Goal: Information Seeking & Learning: Understand process/instructions

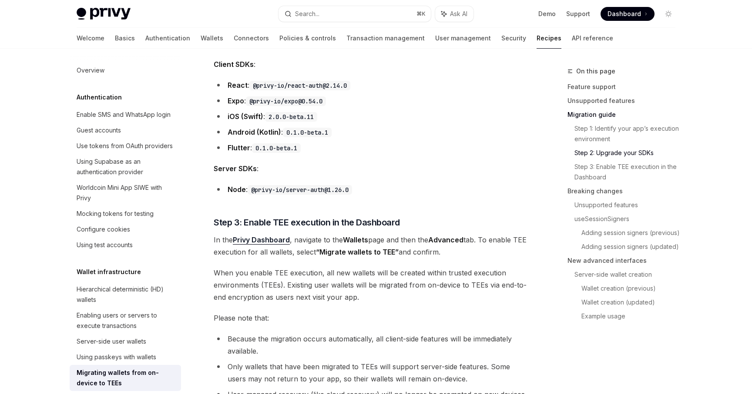
scroll to position [741, 0]
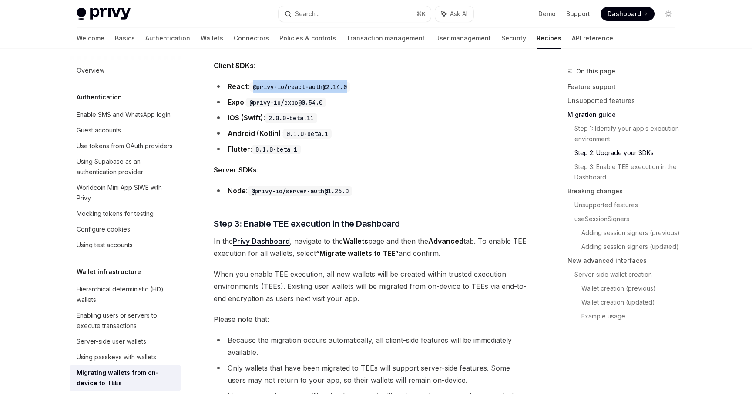
drag, startPoint x: 254, startPoint y: 88, endPoint x: 351, endPoint y: 82, distance: 97.6
click at [350, 82] on code "@privy-io/react-auth@2.14.0" at bounding box center [299, 87] width 101 height 10
click at [285, 103] on code "@privy-io/expo@0.54.0" at bounding box center [286, 103] width 80 height 10
drag, startPoint x: 253, startPoint y: 104, endPoint x: 328, endPoint y: 97, distance: 75.6
click at [326, 98] on code "@privy-io/expo@0.54.0" at bounding box center [286, 103] width 80 height 10
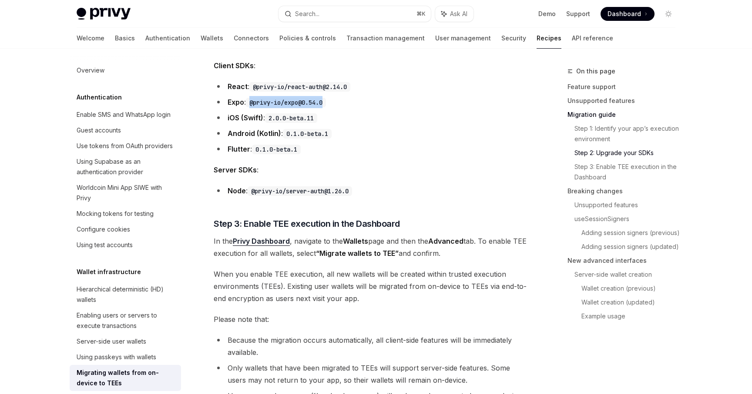
click at [294, 106] on code "@privy-io/expo@0.54.0" at bounding box center [286, 103] width 80 height 10
drag, startPoint x: 271, startPoint y: 118, endPoint x: 320, endPoint y: 116, distance: 48.8
click at [327, 112] on li "iOS (Swift) : 2.0.0-beta.11" at bounding box center [371, 118] width 314 height 12
click at [313, 120] on code "2.0.0-beta.11" at bounding box center [291, 119] width 52 height 10
drag, startPoint x: 271, startPoint y: 118, endPoint x: 330, endPoint y: 117, distance: 58.7
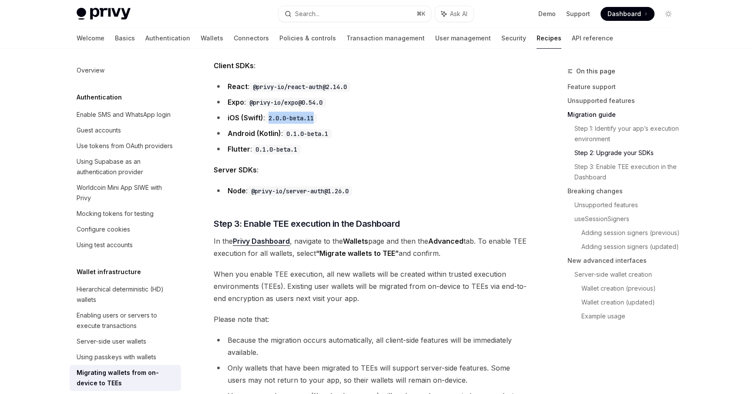
click at [330, 117] on li "iOS (Swift) : 2.0.0-beta.11" at bounding box center [371, 118] width 314 height 12
drag, startPoint x: 288, startPoint y: 134, endPoint x: 333, endPoint y: 134, distance: 44.8
click at [331, 134] on code "0.1.0-beta.1" at bounding box center [307, 134] width 49 height 10
click at [318, 138] on li "Android (Kotlin) : 0.1.0-beta.1" at bounding box center [371, 133] width 314 height 12
drag, startPoint x: 288, startPoint y: 134, endPoint x: 337, endPoint y: 130, distance: 48.9
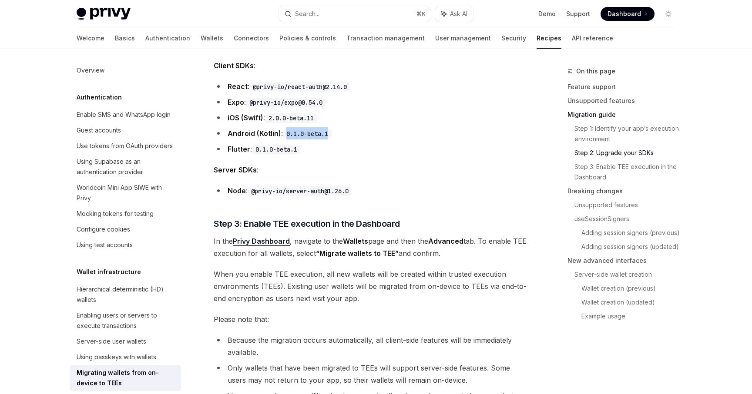
click at [337, 130] on li "Android (Kotlin) : 0.1.0-beta.1" at bounding box center [371, 133] width 314 height 12
click at [331, 132] on code "0.1.0-beta.1" at bounding box center [307, 134] width 49 height 10
drag, startPoint x: 332, startPoint y: 132, endPoint x: 289, endPoint y: 132, distance: 42.6
click at [289, 132] on code "0.1.0-beta.1" at bounding box center [307, 134] width 49 height 10
drag, startPoint x: 257, startPoint y: 150, endPoint x: 304, endPoint y: 150, distance: 46.1
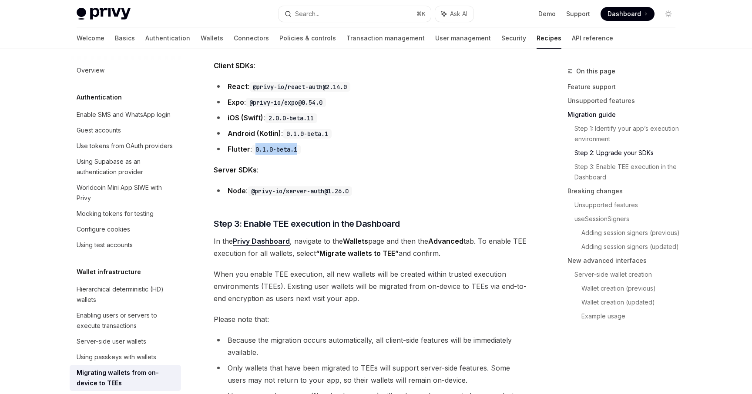
click at [301, 150] on code "0.1.0-beta.1" at bounding box center [276, 150] width 49 height 10
click at [293, 150] on code "0.1.0-beta.1" at bounding box center [276, 150] width 49 height 10
drag, startPoint x: 257, startPoint y: 150, endPoint x: 303, endPoint y: 149, distance: 46.1
click at [301, 149] on code "0.1.0-beta.1" at bounding box center [276, 150] width 49 height 10
drag, startPoint x: 254, startPoint y: 191, endPoint x: 358, endPoint y: 191, distance: 103.9
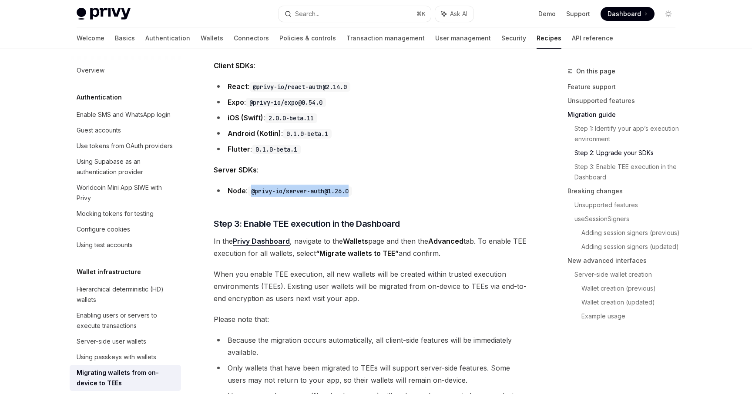
click at [352, 191] on code "@privy-io/server-auth@1.26.0" at bounding box center [299, 192] width 104 height 10
click at [339, 191] on code "@privy-io/server-auth@1.26.0" at bounding box center [299, 192] width 104 height 10
drag, startPoint x: 254, startPoint y: 191, endPoint x: 358, endPoint y: 188, distance: 104.9
click at [352, 188] on code "@privy-io/server-auth@1.26.0" at bounding box center [299, 192] width 104 height 10
click at [341, 189] on code "@privy-io/server-auth@1.26.0" at bounding box center [299, 192] width 104 height 10
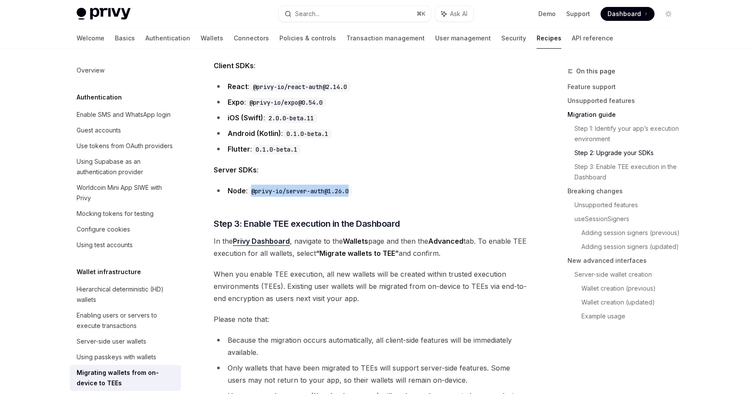
drag, startPoint x: 253, startPoint y: 191, endPoint x: 341, endPoint y: 191, distance: 88.3
click at [352, 191] on code "@privy-io/server-auth@1.26.0" at bounding box center [299, 192] width 104 height 10
click at [340, 191] on code "@privy-io/server-auth@1.26.0" at bounding box center [299, 192] width 104 height 10
drag, startPoint x: 254, startPoint y: 193, endPoint x: 353, endPoint y: 193, distance: 99.2
click at [352, 192] on code "@privy-io/server-auth@1.26.0" at bounding box center [299, 192] width 104 height 10
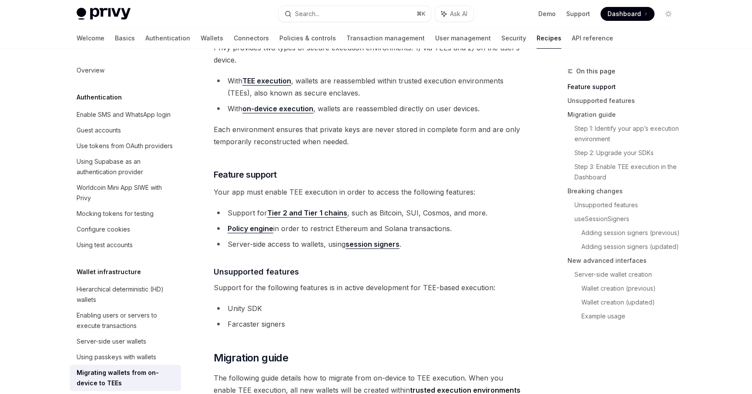
scroll to position [129, 0]
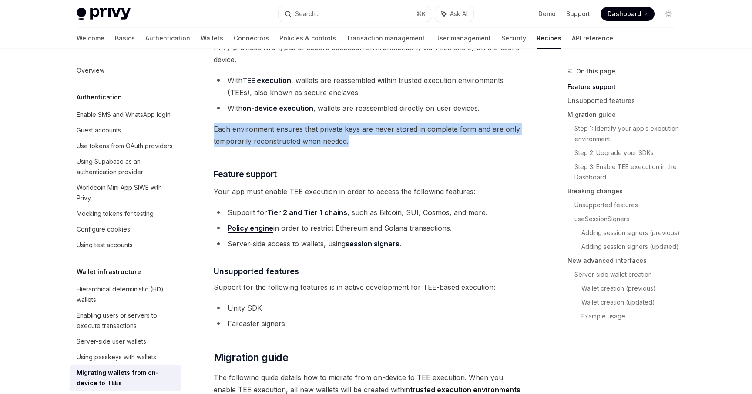
drag, startPoint x: 214, startPoint y: 129, endPoint x: 367, endPoint y: 138, distance: 153.4
click at [367, 138] on span "Each environment ensures that private keys are never stored in complete form an…" at bounding box center [371, 135] width 314 height 24
click at [356, 144] on span "Each environment ensures that private keys are never stored in complete form an…" at bounding box center [371, 135] width 314 height 24
drag, startPoint x: 214, startPoint y: 129, endPoint x: 351, endPoint y: 140, distance: 138.3
click at [351, 140] on span "Each environment ensures that private keys are never stored in complete form an…" at bounding box center [371, 135] width 314 height 24
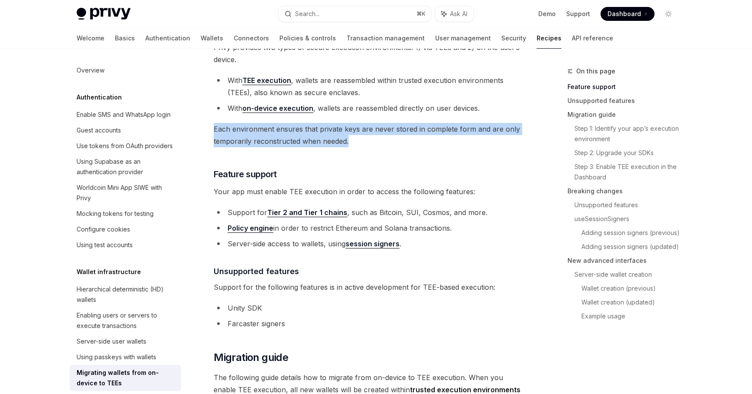
click at [351, 140] on span "Each environment ensures that private keys are never stored in complete form an…" at bounding box center [371, 135] width 314 height 24
drag, startPoint x: 214, startPoint y: 129, endPoint x: 360, endPoint y: 138, distance: 146.8
click at [360, 138] on span "Each environment ensures that private keys are never stored in complete form an…" at bounding box center [371, 135] width 314 height 24
click at [360, 139] on span "Each environment ensures that private keys are never stored in complete form an…" at bounding box center [371, 135] width 314 height 24
drag, startPoint x: 356, startPoint y: 141, endPoint x: 215, endPoint y: 128, distance: 141.9
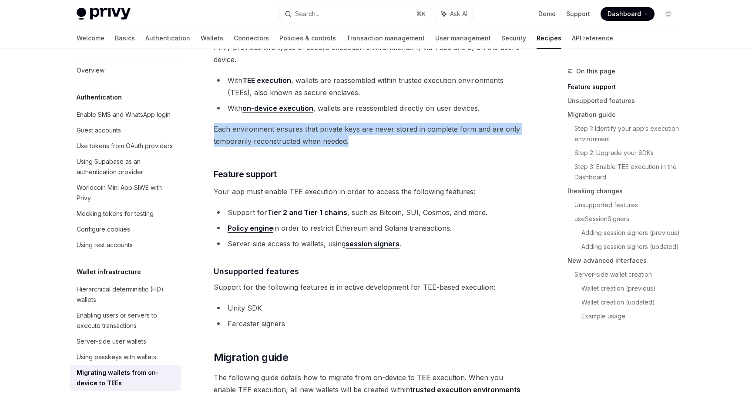
click at [215, 128] on span "Each environment ensures that private keys are never stored in complete form an…" at bounding box center [371, 135] width 314 height 24
click at [218, 130] on span "Each environment ensures that private keys are never stored in complete form an…" at bounding box center [371, 135] width 314 height 24
drag, startPoint x: 214, startPoint y: 129, endPoint x: 381, endPoint y: 138, distance: 166.8
click at [381, 138] on span "Each environment ensures that private keys are never stored in complete form an…" at bounding box center [371, 135] width 314 height 24
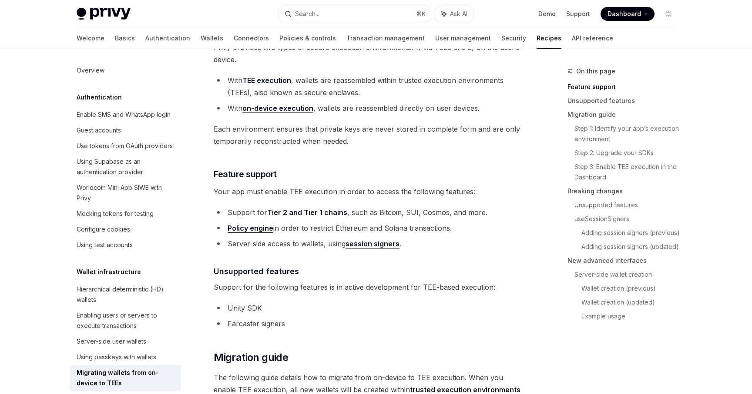
click at [372, 141] on span "Each environment ensures that private keys are never stored in complete form an…" at bounding box center [371, 135] width 314 height 24
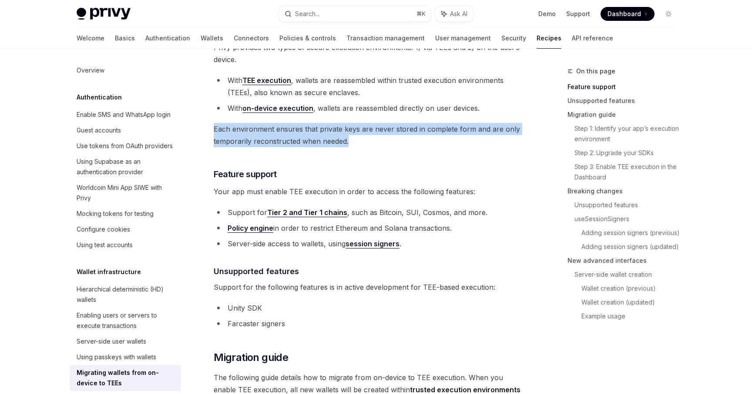
drag, startPoint x: 360, startPoint y: 142, endPoint x: 214, endPoint y: 133, distance: 146.0
click at [214, 133] on span "Each environment ensures that private keys are never stored in complete form an…" at bounding box center [371, 135] width 314 height 24
click at [220, 135] on span "Each environment ensures that private keys are never stored in complete form an…" at bounding box center [371, 135] width 314 height 24
drag, startPoint x: 214, startPoint y: 127, endPoint x: 356, endPoint y: 140, distance: 143.2
click at [356, 140] on span "Each environment ensures that private keys are never stored in complete form an…" at bounding box center [371, 135] width 314 height 24
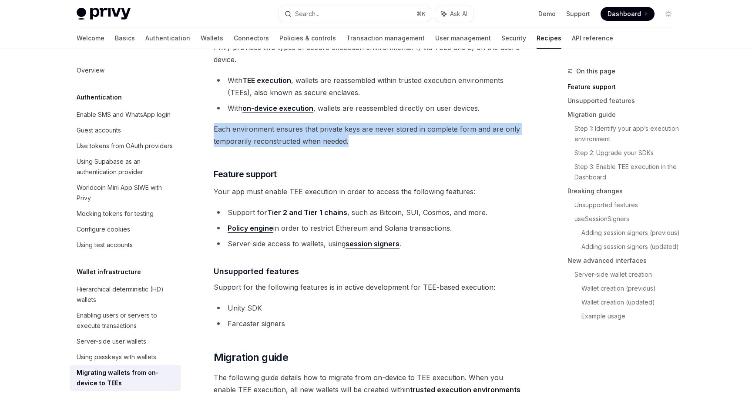
click at [355, 140] on span "Each environment ensures that private keys are never stored in complete form an…" at bounding box center [371, 135] width 314 height 24
drag, startPoint x: 353, startPoint y: 140, endPoint x: 216, endPoint y: 131, distance: 137.7
click at [216, 131] on span "Each environment ensures that private keys are never stored in complete form an…" at bounding box center [371, 135] width 314 height 24
click at [219, 133] on span "Each environment ensures that private keys are never stored in complete form an…" at bounding box center [371, 135] width 314 height 24
drag, startPoint x: 214, startPoint y: 130, endPoint x: 354, endPoint y: 143, distance: 140.6
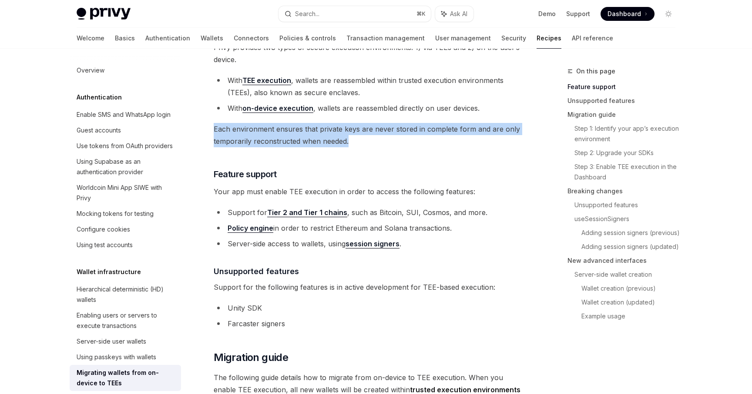
click at [354, 143] on span "Each environment ensures that private keys are never stored in complete form an…" at bounding box center [371, 135] width 314 height 24
drag, startPoint x: 351, startPoint y: 142, endPoint x: 215, endPoint y: 131, distance: 136.6
click at [215, 131] on span "Each environment ensures that private keys are never stored in complete form an…" at bounding box center [371, 135] width 314 height 24
click at [219, 131] on span "Each environment ensures that private keys are never stored in complete form an…" at bounding box center [371, 135] width 314 height 24
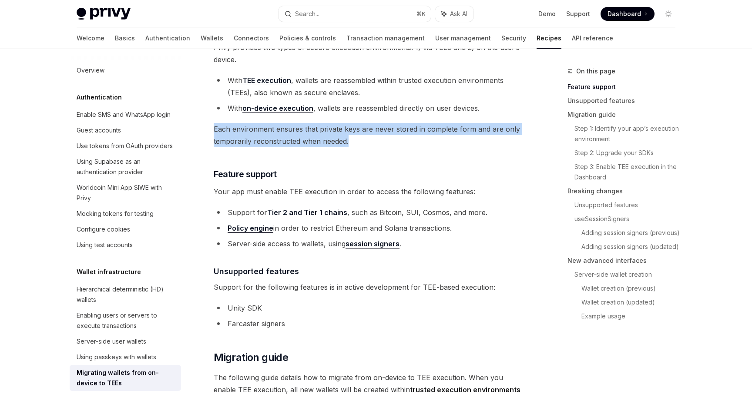
drag, startPoint x: 214, startPoint y: 129, endPoint x: 364, endPoint y: 140, distance: 150.0
click at [364, 140] on span "Each environment ensures that private keys are never stored in complete form an…" at bounding box center [371, 135] width 314 height 24
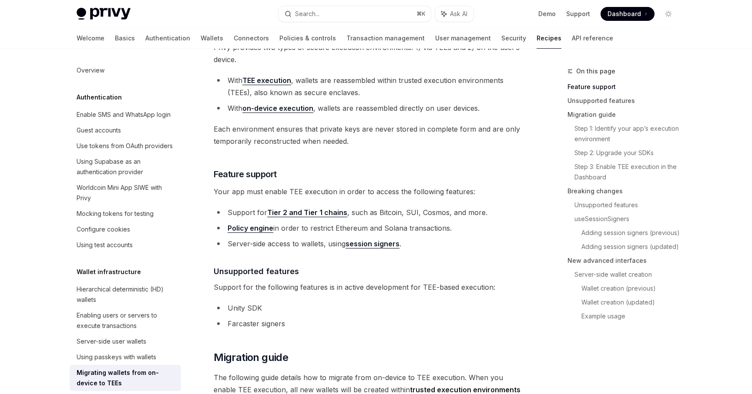
click at [364, 140] on span "Each environment ensures that private keys are never stored in complete form an…" at bounding box center [371, 135] width 314 height 24
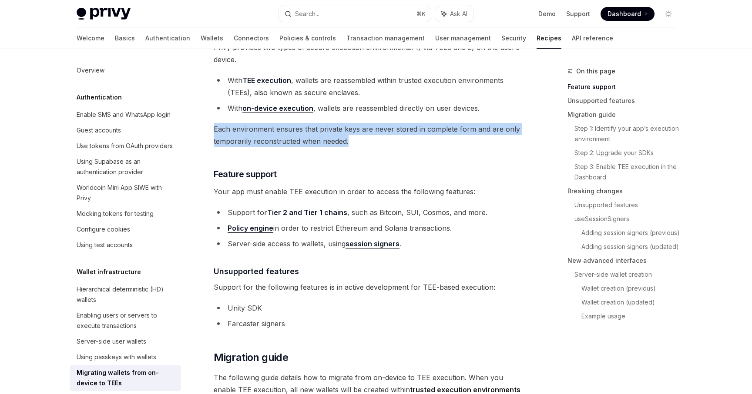
drag, startPoint x: 357, startPoint y: 141, endPoint x: 214, endPoint y: 131, distance: 143.0
click at [214, 131] on span "Each environment ensures that private keys are never stored in complete form an…" at bounding box center [371, 135] width 314 height 24
click at [217, 131] on span "Each environment ensures that private keys are never stored in complete form an…" at bounding box center [371, 135] width 314 height 24
drag, startPoint x: 215, startPoint y: 127, endPoint x: 365, endPoint y: 143, distance: 150.8
click at [365, 143] on span "Each environment ensures that private keys are never stored in complete form an…" at bounding box center [371, 135] width 314 height 24
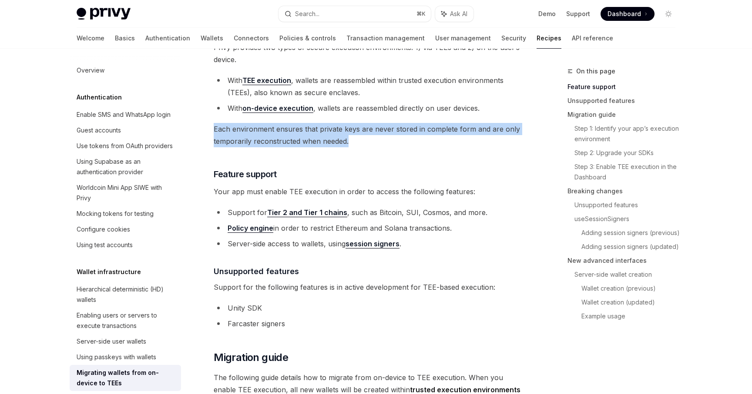
click at [364, 143] on span "Each environment ensures that private keys are never stored in complete form an…" at bounding box center [371, 135] width 314 height 24
drag, startPoint x: 354, startPoint y: 143, endPoint x: 215, endPoint y: 134, distance: 138.6
click at [215, 134] on span "Each environment ensures that private keys are never stored in complete form an…" at bounding box center [371, 135] width 314 height 24
click at [218, 134] on span "Each environment ensures that private keys are never stored in complete form an…" at bounding box center [371, 135] width 314 height 24
drag, startPoint x: 215, startPoint y: 129, endPoint x: 365, endPoint y: 140, distance: 150.0
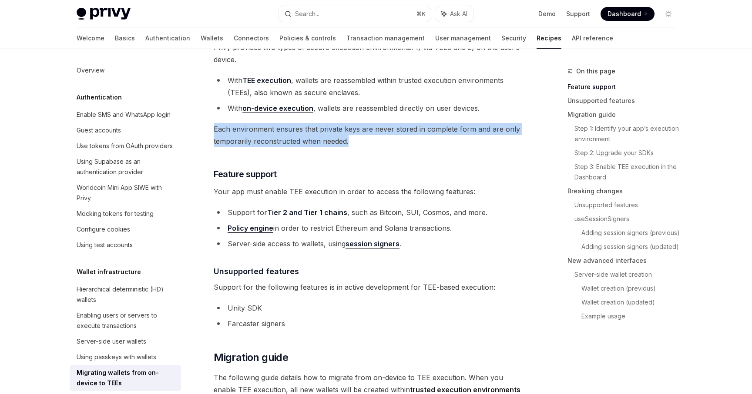
click at [365, 140] on span "Each environment ensures that private keys are never stored in complete form an…" at bounding box center [371, 135] width 314 height 24
drag, startPoint x: 359, startPoint y: 141, endPoint x: 215, endPoint y: 130, distance: 144.8
click at [215, 130] on span "Each environment ensures that private keys are never stored in complete form an…" at bounding box center [371, 135] width 314 height 24
click at [220, 130] on span "Each environment ensures that private keys are never stored in complete form an…" at bounding box center [371, 135] width 314 height 24
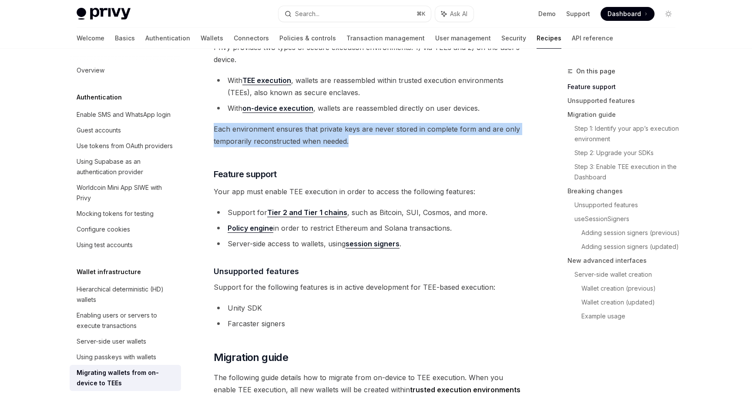
drag, startPoint x: 214, startPoint y: 128, endPoint x: 358, endPoint y: 140, distance: 144.5
click at [358, 140] on span "Each environment ensures that private keys are never stored in complete form an…" at bounding box center [371, 135] width 314 height 24
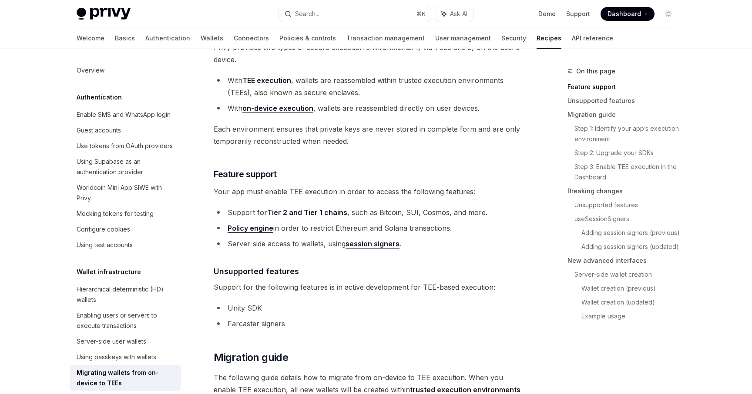
click at [357, 140] on span "Each environment ensures that private keys are never stored in complete form an…" at bounding box center [371, 135] width 314 height 24
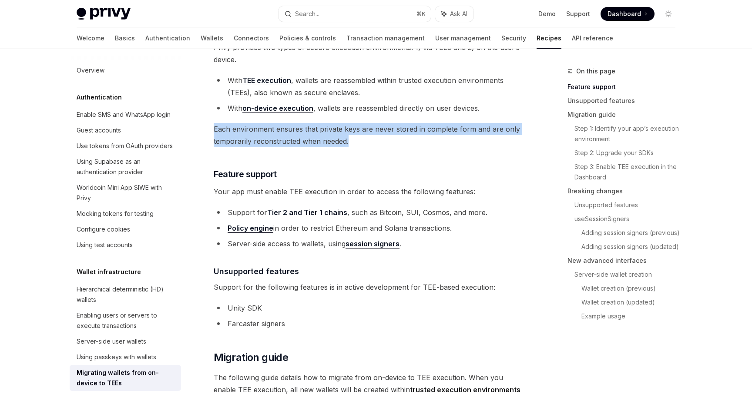
drag, startPoint x: 353, startPoint y: 140, endPoint x: 215, endPoint y: 131, distance: 138.2
click at [215, 131] on span "Each environment ensures that private keys are never stored in complete form an…" at bounding box center [371, 135] width 314 height 24
click at [269, 140] on span "Each environment ensures that private keys are never stored in complete form an…" at bounding box center [371, 135] width 314 height 24
drag, startPoint x: 367, startPoint y: 140, endPoint x: 210, endPoint y: 130, distance: 157.3
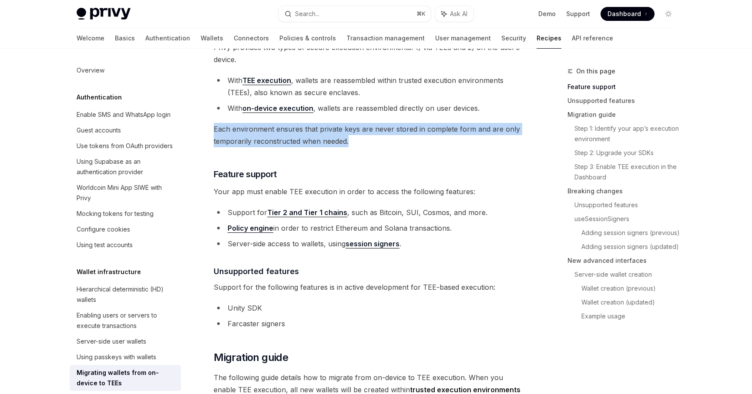
click at [219, 130] on span "Each environment ensures that private keys are never stored in complete form an…" at bounding box center [371, 135] width 314 height 24
drag, startPoint x: 214, startPoint y: 129, endPoint x: 354, endPoint y: 137, distance: 139.8
click at [354, 137] on span "Each environment ensures that private keys are never stored in complete form an…" at bounding box center [371, 135] width 314 height 24
click at [353, 142] on span "Each environment ensures that private keys are never stored in complete form an…" at bounding box center [371, 135] width 314 height 24
drag, startPoint x: 347, startPoint y: 142, endPoint x: 215, endPoint y: 131, distance: 132.6
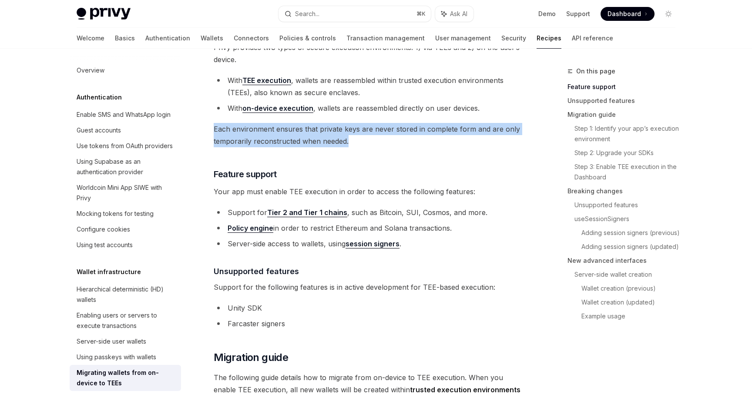
click at [215, 131] on span "Each environment ensures that private keys are never stored in complete form an…" at bounding box center [371, 135] width 314 height 24
click at [230, 134] on span "Each environment ensures that private keys are never stored in complete form an…" at bounding box center [371, 135] width 314 height 24
drag, startPoint x: 214, startPoint y: 130, endPoint x: 376, endPoint y: 137, distance: 161.9
click at [376, 137] on span "Each environment ensures that private keys are never stored in complete form an…" at bounding box center [371, 135] width 314 height 24
click at [367, 140] on span "Each environment ensures that private keys are never stored in complete form an…" at bounding box center [371, 135] width 314 height 24
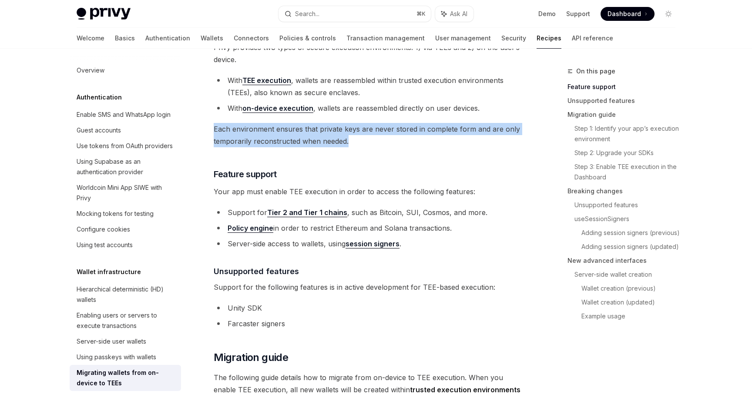
drag, startPoint x: 353, startPoint y: 142, endPoint x: 214, endPoint y: 132, distance: 139.5
click at [214, 132] on span "Each environment ensures that private keys are never stored in complete form an…" at bounding box center [371, 135] width 314 height 24
click at [241, 136] on span "Each environment ensures that private keys are never stored in complete form an…" at bounding box center [371, 135] width 314 height 24
drag, startPoint x: 214, startPoint y: 130, endPoint x: 369, endPoint y: 139, distance: 154.7
click at [369, 139] on span "Each environment ensures that private keys are never stored in complete form an…" at bounding box center [371, 135] width 314 height 24
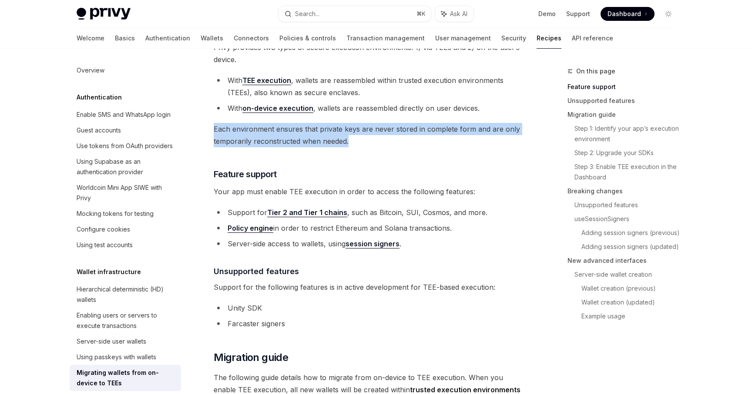
click at [369, 139] on span "Each environment ensures that private keys are never stored in complete form an…" at bounding box center [371, 135] width 314 height 24
drag, startPoint x: 356, startPoint y: 144, endPoint x: 209, endPoint y: 125, distance: 147.8
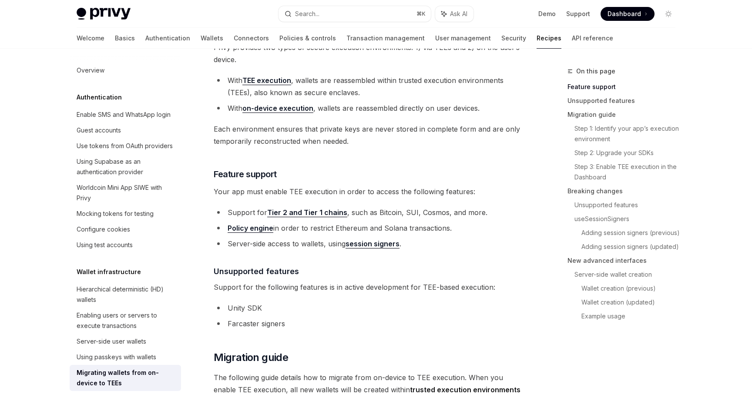
click at [220, 126] on span "Each environment ensures that private keys are never stored in complete form an…" at bounding box center [371, 135] width 314 height 24
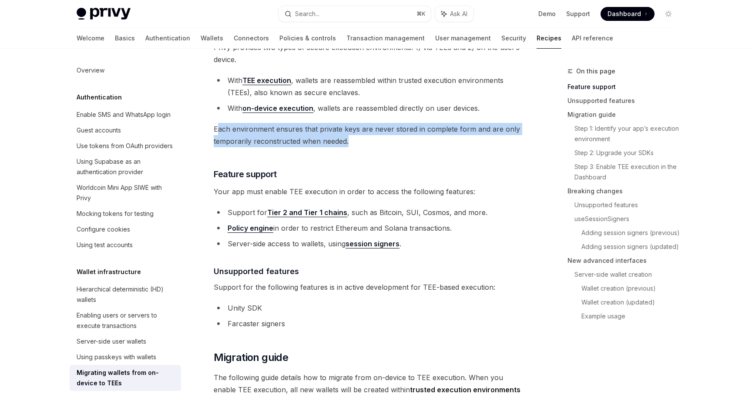
drag, startPoint x: 361, startPoint y: 139, endPoint x: 216, endPoint y: 130, distance: 144.7
click at [216, 130] on span "Each environment ensures that private keys are never stored in complete form an…" at bounding box center [371, 135] width 314 height 24
click at [236, 135] on span "Each environment ensures that private keys are never stored in complete form an…" at bounding box center [371, 135] width 314 height 24
drag, startPoint x: 215, startPoint y: 129, endPoint x: 374, endPoint y: 136, distance: 159.3
click at [374, 136] on span "Each environment ensures that private keys are never stored in complete form an…" at bounding box center [371, 135] width 314 height 24
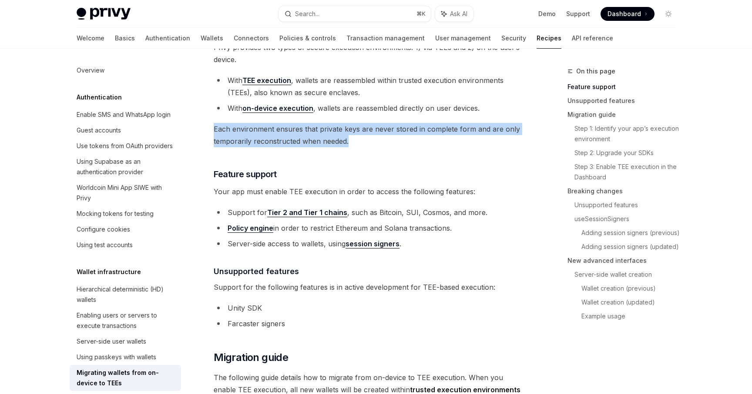
click at [301, 124] on span "Each environment ensures that private keys are never stored in complete form an…" at bounding box center [371, 135] width 314 height 24
drag, startPoint x: 215, startPoint y: 130, endPoint x: 351, endPoint y: 137, distance: 136.4
click at [351, 137] on span "Each environment ensures that private keys are never stored in complete form an…" at bounding box center [371, 135] width 314 height 24
click at [354, 139] on span "Each environment ensures that private keys are never stored in complete form an…" at bounding box center [371, 135] width 314 height 24
drag, startPoint x: 353, startPoint y: 142, endPoint x: 217, endPoint y: 131, distance: 137.0
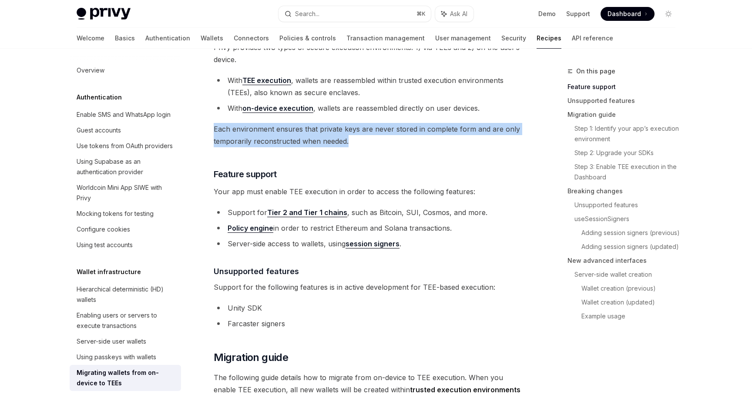
click at [218, 132] on span "Each environment ensures that private keys are never stored in complete form an…" at bounding box center [371, 135] width 314 height 24
drag, startPoint x: 215, startPoint y: 130, endPoint x: 363, endPoint y: 142, distance: 147.9
click at [363, 142] on span "Each environment ensures that private keys are never stored in complete form an…" at bounding box center [371, 135] width 314 height 24
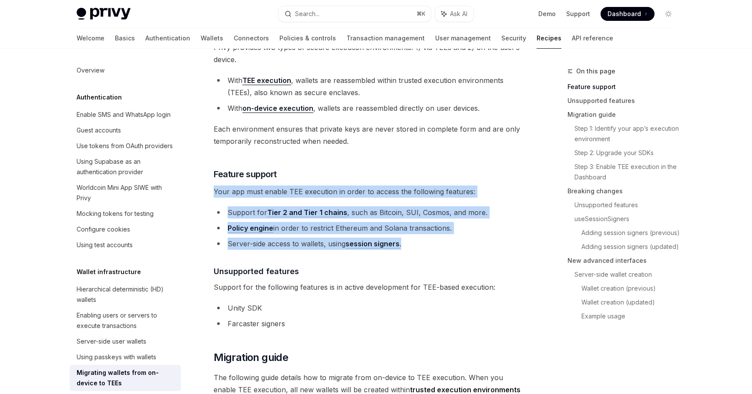
drag, startPoint x: 215, startPoint y: 193, endPoint x: 454, endPoint y: 243, distance: 244.8
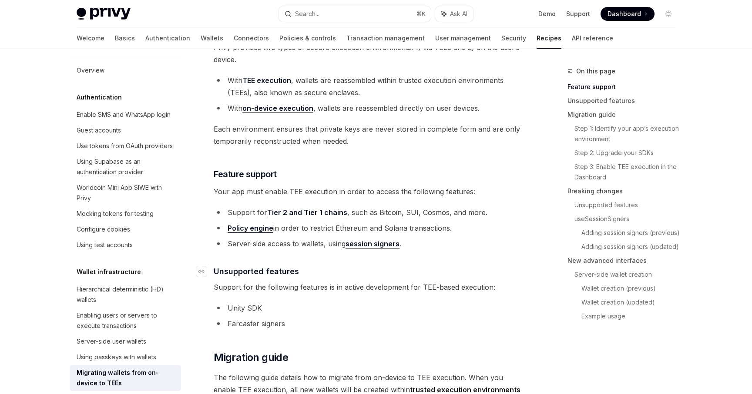
click at [348, 270] on h4 "​ Unsupported features" at bounding box center [371, 272] width 314 height 12
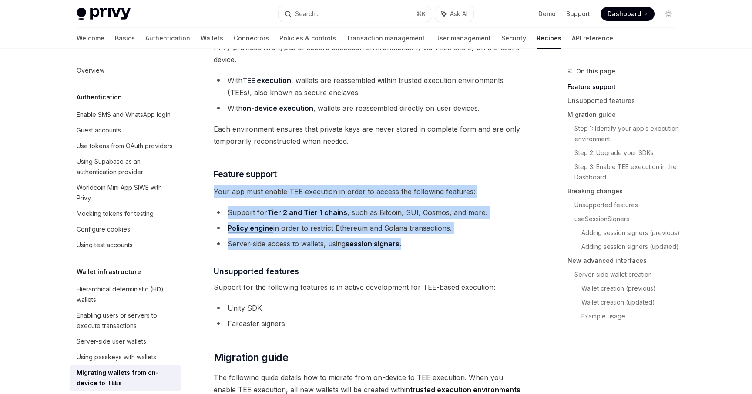
drag, startPoint x: 215, startPoint y: 191, endPoint x: 442, endPoint y: 247, distance: 234.0
click at [435, 247] on li "Server-side access to wallets, using session signers ." at bounding box center [371, 244] width 314 height 12
drag, startPoint x: 420, startPoint y: 242, endPoint x: 211, endPoint y: 190, distance: 215.7
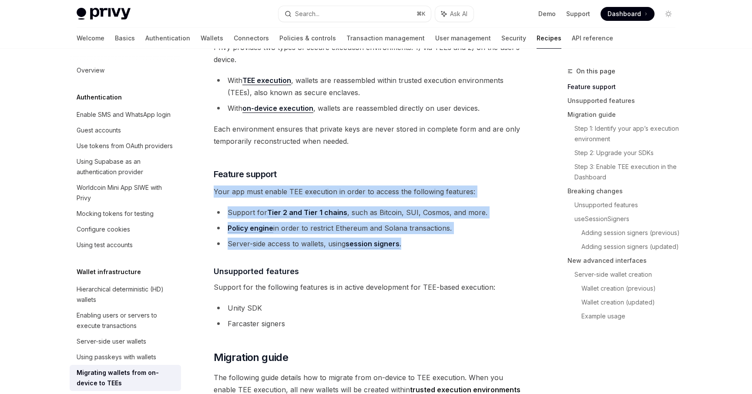
click at [224, 190] on span "Your app must enable TEE execution in order to access the following features:" at bounding box center [371, 192] width 314 height 12
drag, startPoint x: 215, startPoint y: 190, endPoint x: 417, endPoint y: 240, distance: 208.2
click at [418, 239] on li "Server-side access to wallets, using session signers ." at bounding box center [371, 244] width 314 height 12
drag, startPoint x: 414, startPoint y: 244, endPoint x: 214, endPoint y: 187, distance: 207.5
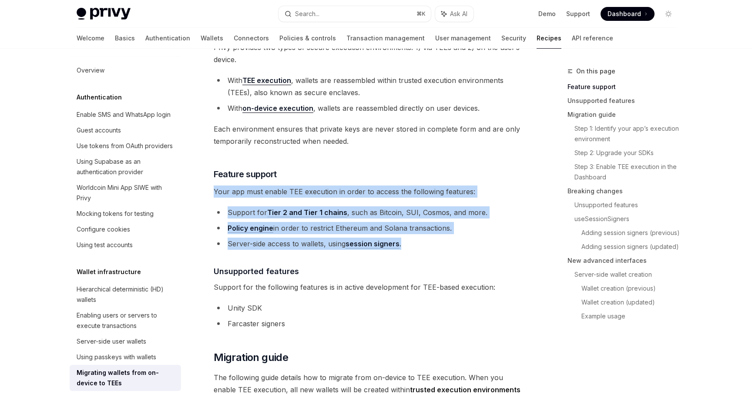
click at [224, 190] on span "Your app must enable TEE execution in order to access the following features:" at bounding box center [371, 192] width 314 height 12
drag, startPoint x: 214, startPoint y: 189, endPoint x: 411, endPoint y: 243, distance: 204.3
click at [412, 243] on li "Server-side access to wallets, using session signers ." at bounding box center [371, 244] width 314 height 12
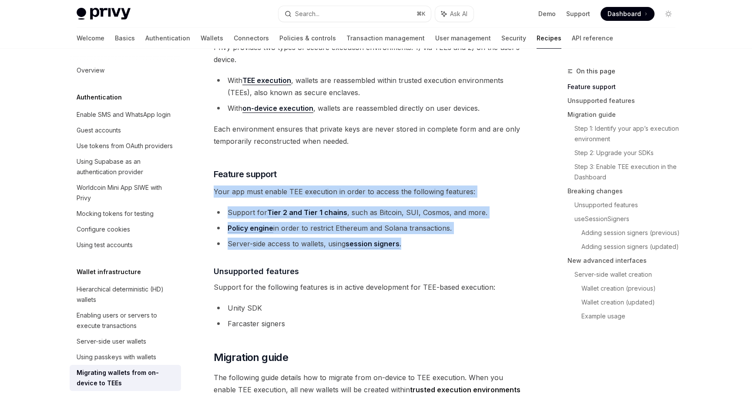
drag, startPoint x: 414, startPoint y: 247, endPoint x: 207, endPoint y: 187, distance: 214.9
click at [214, 191] on span "Your app must enable TEE execution in order to access the following features:" at bounding box center [371, 192] width 314 height 12
drag, startPoint x: 214, startPoint y: 191, endPoint x: 438, endPoint y: 249, distance: 231.3
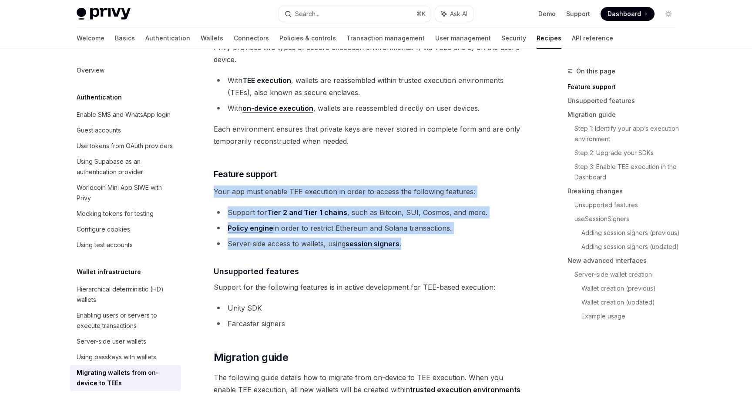
click at [436, 249] on li "Server-side access to wallets, using session signers ." at bounding box center [371, 244] width 314 height 12
drag, startPoint x: 421, startPoint y: 248, endPoint x: 220, endPoint y: 195, distance: 207.8
click at [221, 194] on span "Your app must enable TEE execution in order to access the following features:" at bounding box center [371, 192] width 314 height 12
drag, startPoint x: 215, startPoint y: 190, endPoint x: 427, endPoint y: 240, distance: 217.7
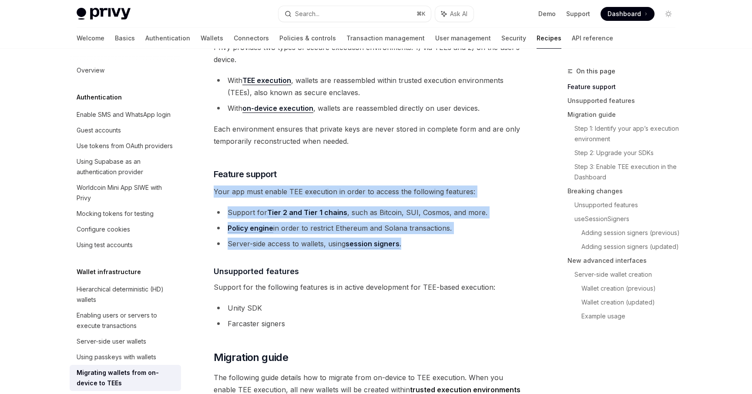
click at [424, 241] on li "Server-side access to wallets, using session signers ." at bounding box center [371, 244] width 314 height 12
drag, startPoint x: 406, startPoint y: 245, endPoint x: 214, endPoint y: 193, distance: 198.8
click at [234, 190] on span "Your app must enable TEE execution in order to access the following features:" at bounding box center [371, 192] width 314 height 12
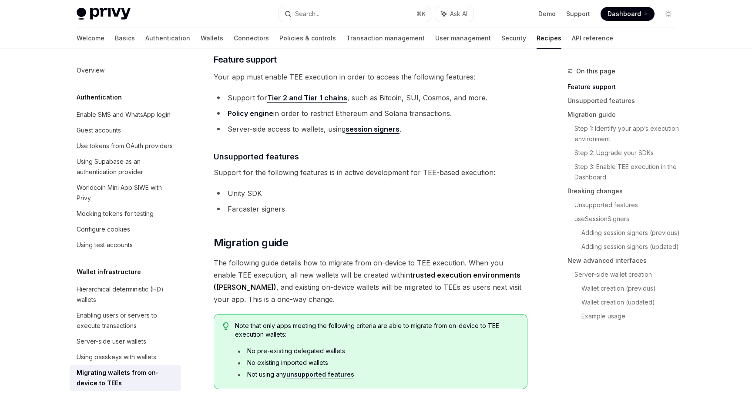
scroll to position [245, 0]
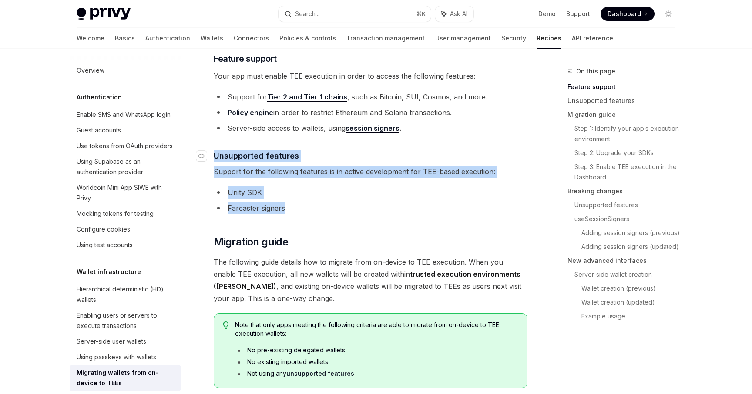
drag, startPoint x: 288, startPoint y: 211, endPoint x: 214, endPoint y: 160, distance: 90.5
click at [281, 192] on li "Unity SDK" at bounding box center [371, 193] width 314 height 12
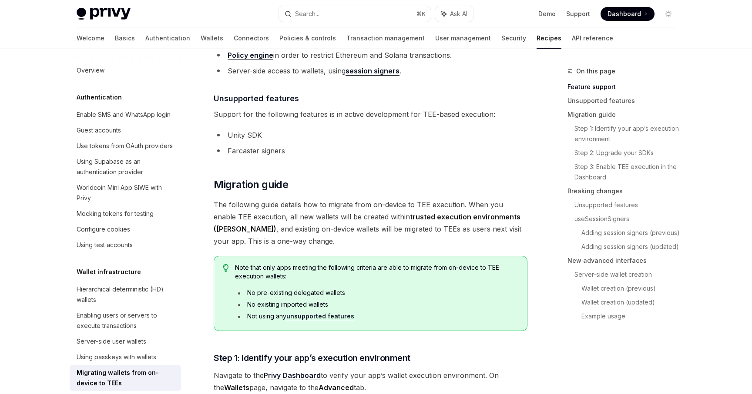
scroll to position [310, 0]
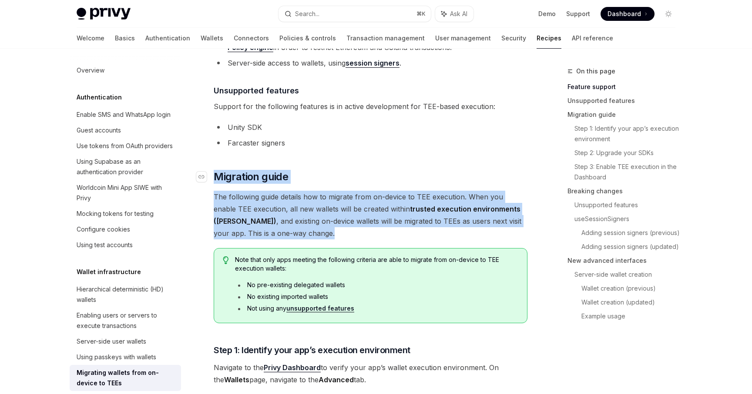
drag, startPoint x: 280, startPoint y: 238, endPoint x: 217, endPoint y: 179, distance: 86.1
click at [295, 228] on span "The following guide details how to migrate from on-device to TEE execution. Whe…" at bounding box center [371, 215] width 314 height 49
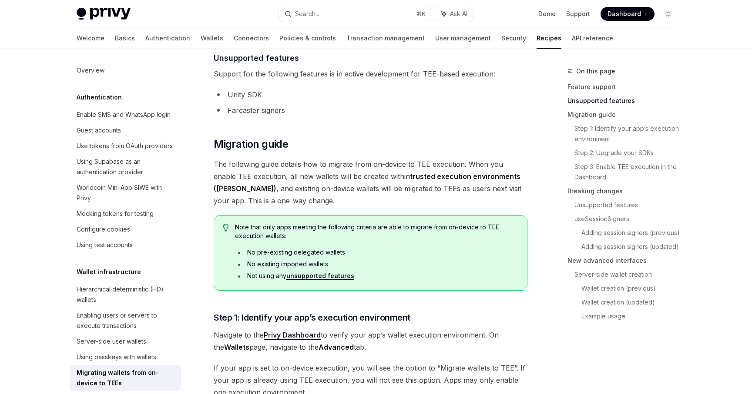
scroll to position [344, 0]
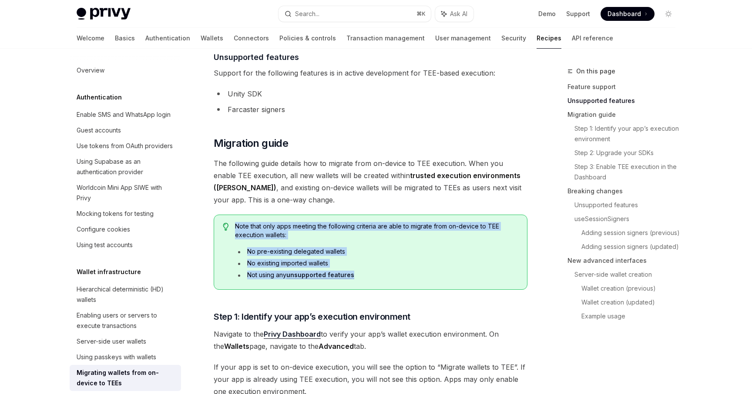
drag, startPoint x: 417, startPoint y: 277, endPoint x: 235, endPoint y: 223, distance: 189.5
click at [235, 223] on div "Note that only apps meeting the following criteria are able to migrate from on-…" at bounding box center [376, 252] width 283 height 60
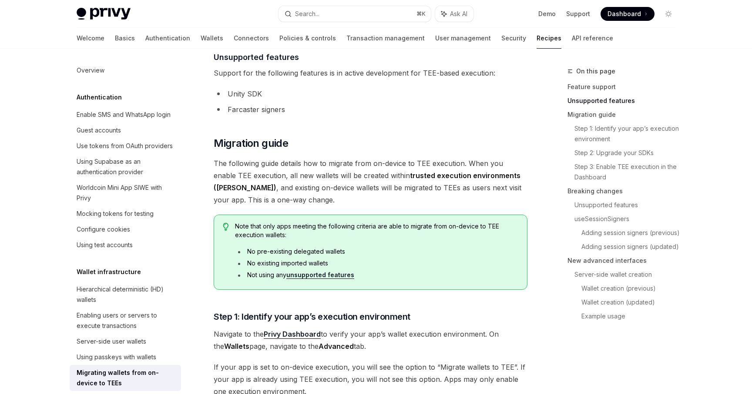
drag, startPoint x: 260, startPoint y: 225, endPoint x: 252, endPoint y: 224, distance: 8.4
click at [260, 225] on span "Note that only apps meeting the following criteria are able to migrate from on-…" at bounding box center [376, 230] width 283 height 17
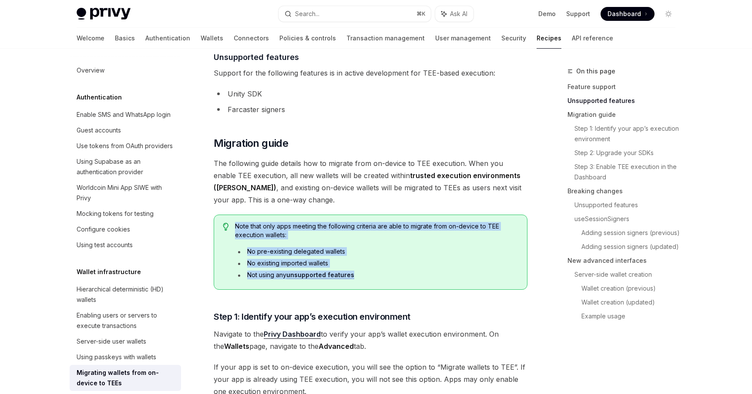
drag, startPoint x: 235, startPoint y: 226, endPoint x: 373, endPoint y: 272, distance: 145.1
click at [373, 272] on div "Note that only apps meeting the following criteria are able to migrate from on-…" at bounding box center [376, 252] width 283 height 60
click at [390, 277] on li "Not using any unsupported features" at bounding box center [376, 275] width 283 height 9
drag, startPoint x: 391, startPoint y: 276, endPoint x: 234, endPoint y: 230, distance: 162.9
click at [235, 230] on div "Note that only apps meeting the following criteria are able to migrate from on-…" at bounding box center [376, 252] width 283 height 60
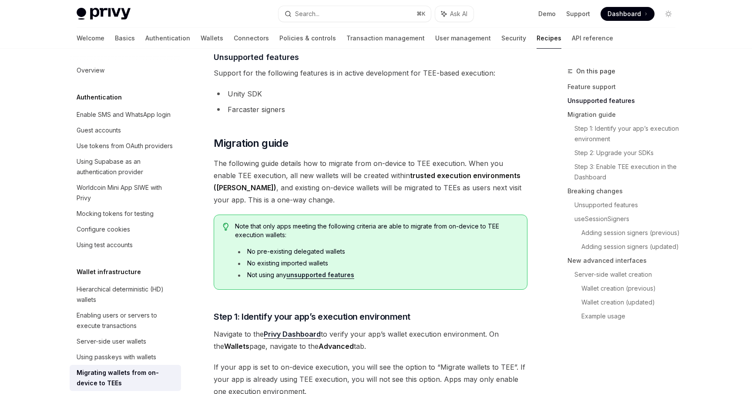
click at [254, 230] on span "Note that only apps meeting the following criteria are able to migrate from on-…" at bounding box center [376, 230] width 283 height 17
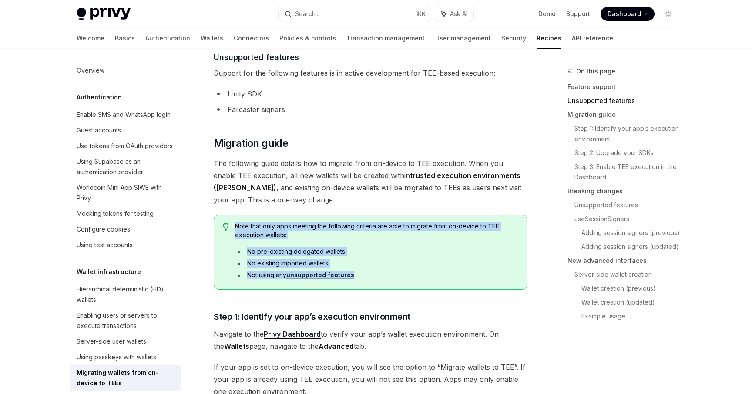
drag, startPoint x: 236, startPoint y: 227, endPoint x: 364, endPoint y: 274, distance: 136.5
click at [364, 274] on div "Note that only apps meeting the following criteria are able to migrate from on-…" at bounding box center [376, 252] width 283 height 60
click at [372, 276] on li "Not using any unsupported features" at bounding box center [376, 275] width 283 height 9
drag, startPoint x: 384, startPoint y: 280, endPoint x: 233, endPoint y: 229, distance: 160.1
click at [233, 229] on div "Note that only apps meeting the following criteria are able to migrate from on-…" at bounding box center [371, 252] width 314 height 75
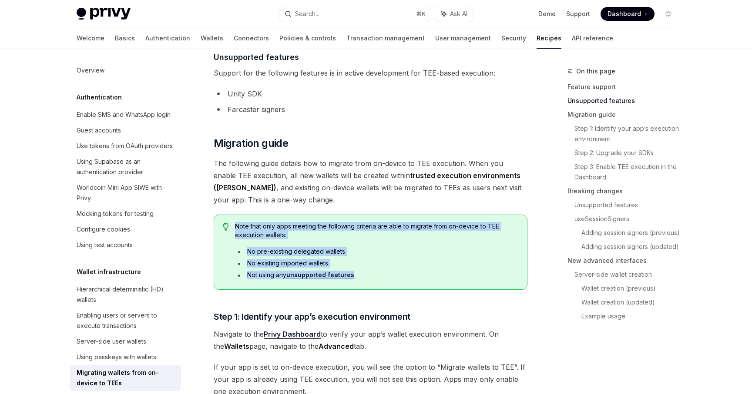
click at [278, 234] on span "Note that only apps meeting the following criteria are able to migrate from on-…" at bounding box center [376, 230] width 283 height 17
drag, startPoint x: 236, startPoint y: 226, endPoint x: 383, endPoint y: 277, distance: 155.6
click at [383, 277] on div "Note that only apps meeting the following criteria are able to migrate from on-…" at bounding box center [376, 252] width 283 height 60
click at [383, 277] on li "Not using any unsupported features" at bounding box center [376, 275] width 283 height 9
drag, startPoint x: 381, startPoint y: 272, endPoint x: 237, endPoint y: 228, distance: 150.6
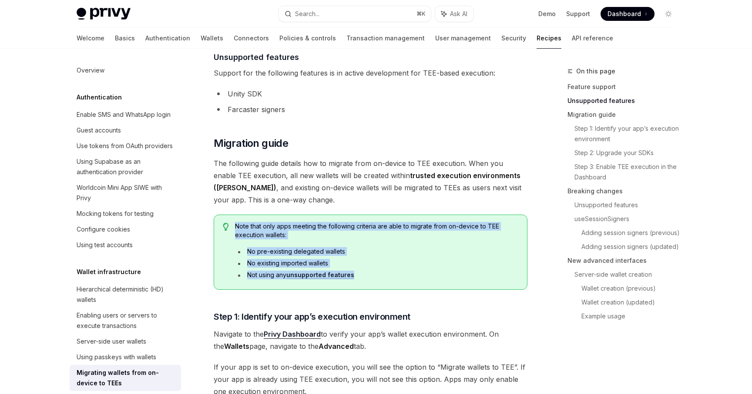
click at [237, 228] on div "Note that only apps meeting the following criteria are able to migrate from on-…" at bounding box center [376, 252] width 283 height 60
click at [241, 230] on span "Note that only apps meeting the following criteria are able to migrate from on-…" at bounding box center [376, 230] width 283 height 17
drag, startPoint x: 235, startPoint y: 227, endPoint x: 356, endPoint y: 273, distance: 129.0
click at [356, 273] on div "Note that only apps meeting the following criteria are able to migrate from on-…" at bounding box center [376, 252] width 283 height 60
click at [373, 274] on li "Not using any unsupported features" at bounding box center [376, 275] width 283 height 9
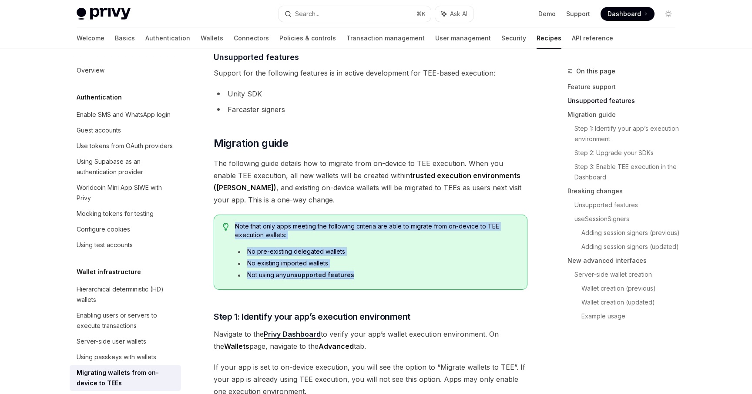
drag, startPoint x: 365, startPoint y: 274, endPoint x: 231, endPoint y: 226, distance: 142.1
click at [231, 226] on div "Note that only apps meeting the following criteria are able to migrate from on-…" at bounding box center [371, 252] width 314 height 75
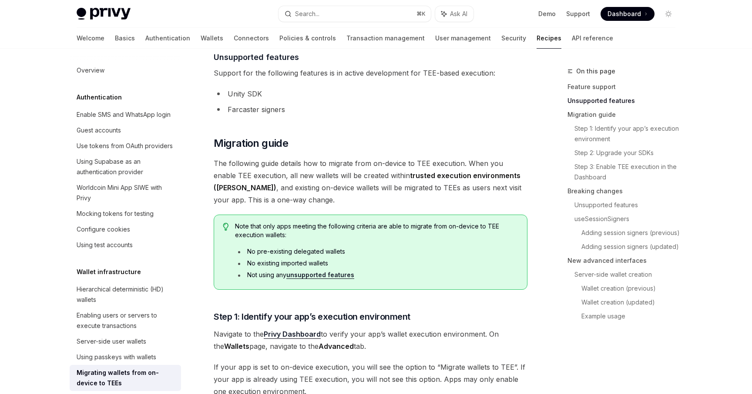
click at [237, 227] on span "Note that only apps meeting the following criteria are able to migrate from on-…" at bounding box center [376, 230] width 283 height 17
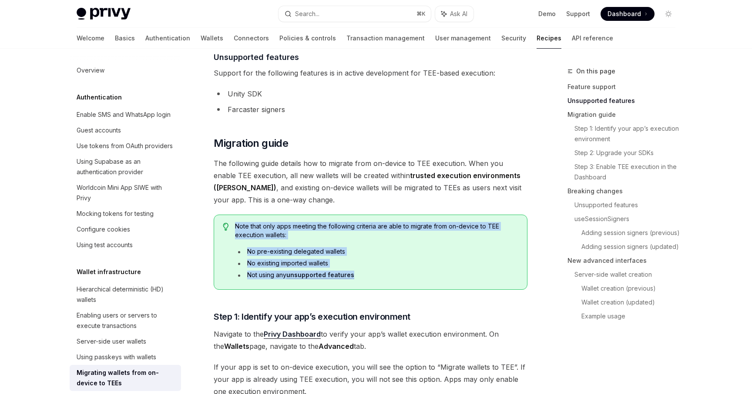
drag, startPoint x: 234, startPoint y: 226, endPoint x: 365, endPoint y: 283, distance: 142.9
click at [365, 283] on div "Note that only apps meeting the following criteria are able to migrate from on-…" at bounding box center [371, 252] width 314 height 75
click at [383, 283] on div "Note that only apps meeting the following criteria are able to migrate from on-…" at bounding box center [371, 252] width 314 height 75
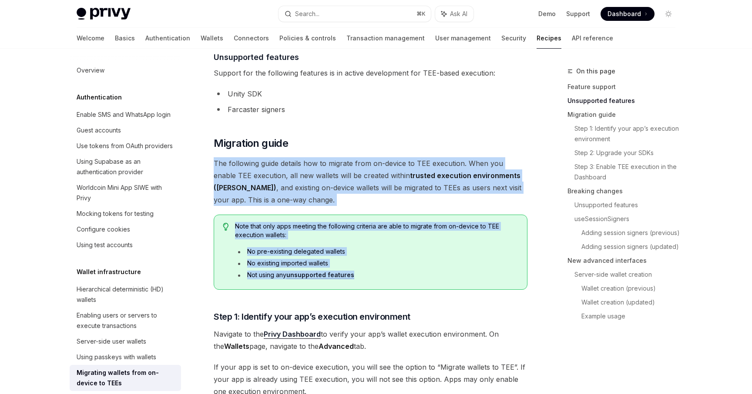
drag, startPoint x: 416, startPoint y: 283, endPoint x: 215, endPoint y: 165, distance: 232.7
click at [354, 274] on li "Not using any unsupported features" at bounding box center [376, 275] width 283 height 9
drag, startPoint x: 374, startPoint y: 279, endPoint x: 216, endPoint y: 169, distance: 192.4
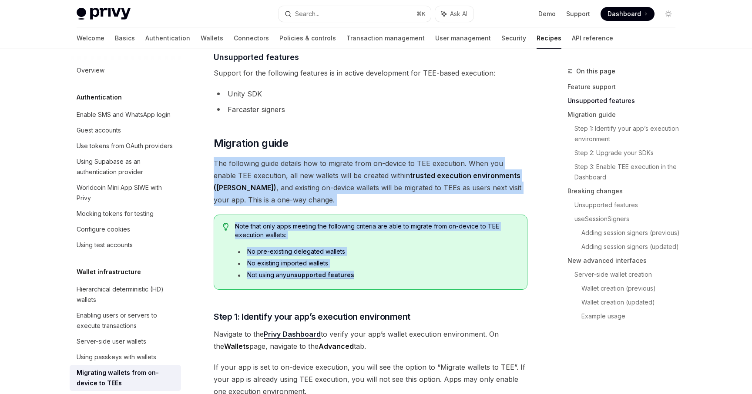
click at [400, 268] on ul "No pre-existing delegated wallets No existing imported wallets Not using any un…" at bounding box center [376, 263] width 283 height 32
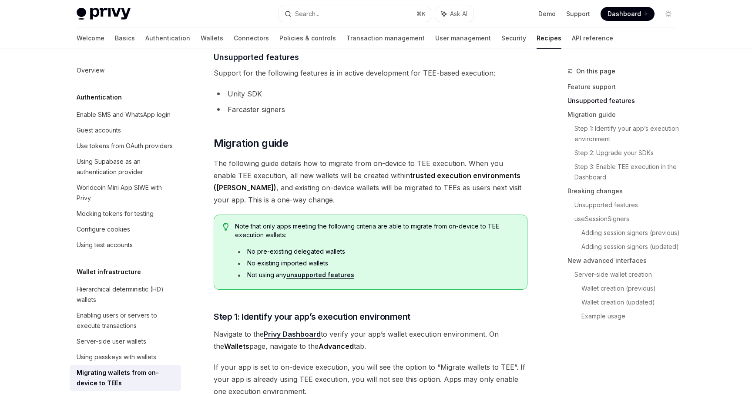
click at [394, 274] on li "Not using any unsupported features" at bounding box center [376, 275] width 283 height 9
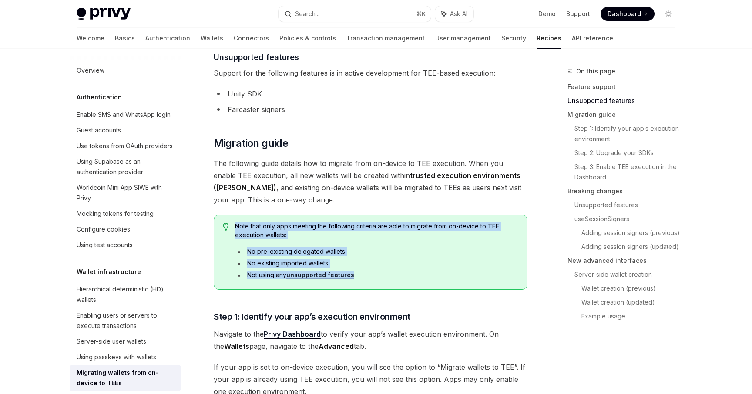
drag, startPoint x: 393, startPoint y: 274, endPoint x: 232, endPoint y: 214, distance: 171.7
click at [252, 224] on span "Note that only apps meeting the following criteria are able to migrate from on-…" at bounding box center [376, 230] width 283 height 17
drag, startPoint x: 236, startPoint y: 227, endPoint x: 381, endPoint y: 271, distance: 152.2
click at [381, 271] on div "Note that only apps meeting the following criteria are able to migrate from on-…" at bounding box center [376, 252] width 283 height 60
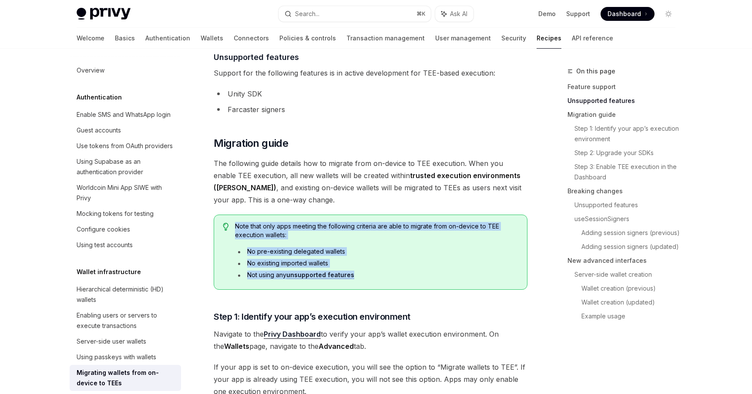
click at [384, 272] on li "Not using any unsupported features" at bounding box center [376, 275] width 283 height 9
drag, startPoint x: 390, startPoint y: 274, endPoint x: 238, endPoint y: 222, distance: 160.0
click at [239, 222] on div "Note that only apps meeting the following criteria are able to migrate from on-…" at bounding box center [371, 252] width 314 height 75
click at [246, 223] on span "Note that only apps meeting the following criteria are able to migrate from on-…" at bounding box center [376, 230] width 283 height 17
drag, startPoint x: 236, startPoint y: 225, endPoint x: 401, endPoint y: 278, distance: 173.2
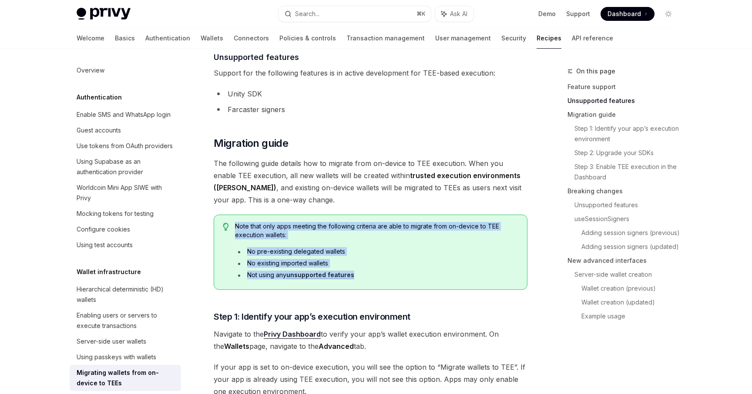
click at [405, 286] on div "Note that only apps meeting the following criteria are able to migrate from on-…" at bounding box center [371, 252] width 314 height 75
click at [401, 278] on li "Not using any unsupported features" at bounding box center [376, 275] width 283 height 9
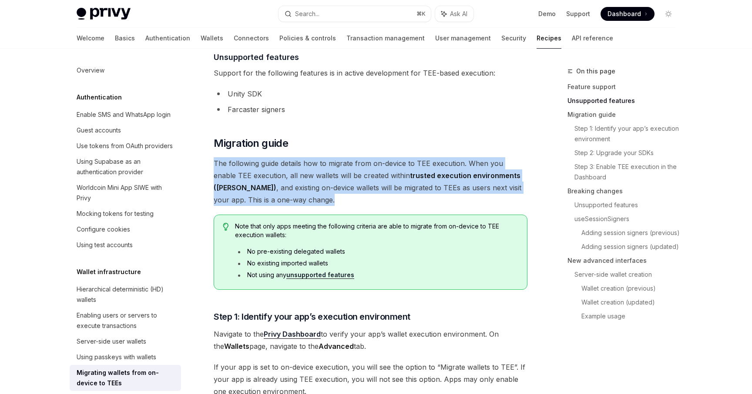
drag, startPoint x: 213, startPoint y: 162, endPoint x: 292, endPoint y: 196, distance: 85.7
click at [292, 196] on span "The following guide details how to migrate from on-device to TEE execution. Whe…" at bounding box center [371, 181] width 314 height 49
click at [289, 196] on span "The following guide details how to migrate from on-device to TEE execution. Whe…" at bounding box center [371, 181] width 314 height 49
drag, startPoint x: 287, startPoint y: 198, endPoint x: 210, endPoint y: 162, distance: 85.0
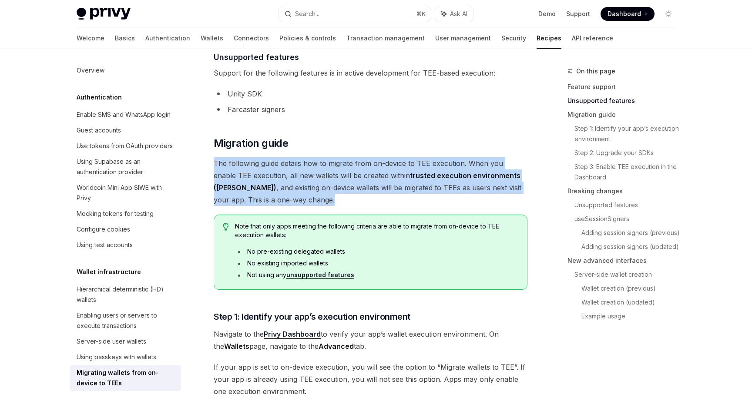
click at [220, 163] on span "The following guide details how to migrate from on-device to TEE execution. Whe…" at bounding box center [371, 181] width 314 height 49
drag, startPoint x: 214, startPoint y: 163, endPoint x: 284, endPoint y: 197, distance: 78.0
click at [284, 197] on span "The following guide details how to migrate from on-device to TEE execution. Whe…" at bounding box center [371, 181] width 314 height 49
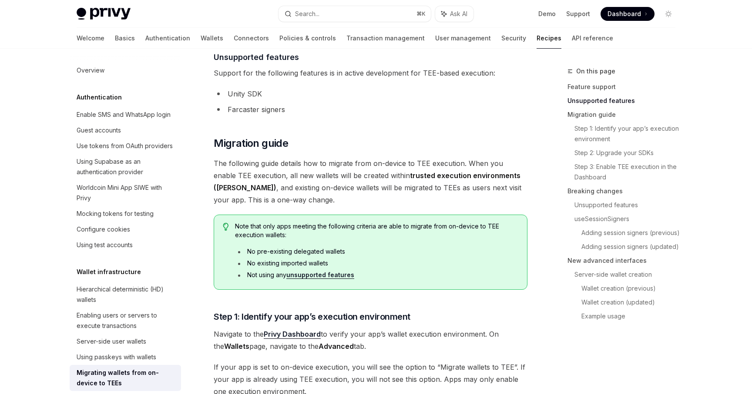
click at [298, 200] on span "The following guide details how to migrate from on-device to TEE execution. Whe…" at bounding box center [371, 181] width 314 height 49
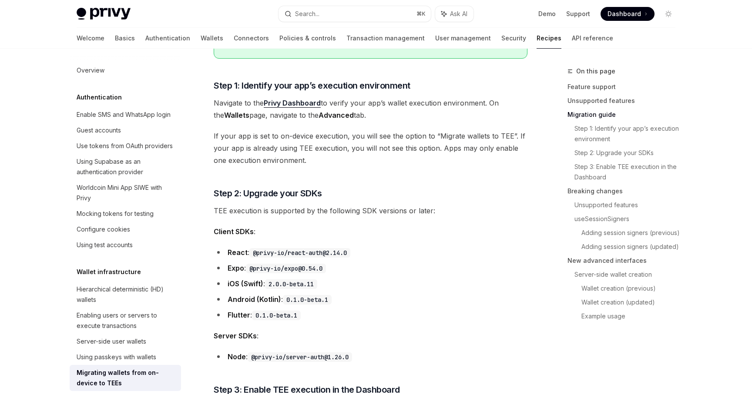
scroll to position [577, 0]
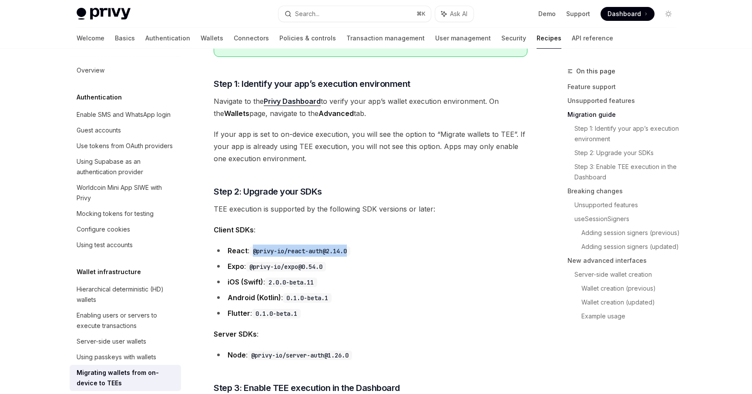
drag, startPoint x: 254, startPoint y: 251, endPoint x: 353, endPoint y: 251, distance: 98.7
click at [350, 251] on code "@privy-io/react-auth@2.14.0" at bounding box center [299, 252] width 101 height 10
drag, startPoint x: 252, startPoint y: 267, endPoint x: 329, endPoint y: 268, distance: 77.0
click at [326, 268] on code "@privy-io/expo@0.54.0" at bounding box center [286, 267] width 80 height 10
drag, startPoint x: 271, startPoint y: 282, endPoint x: 317, endPoint y: 283, distance: 46.5
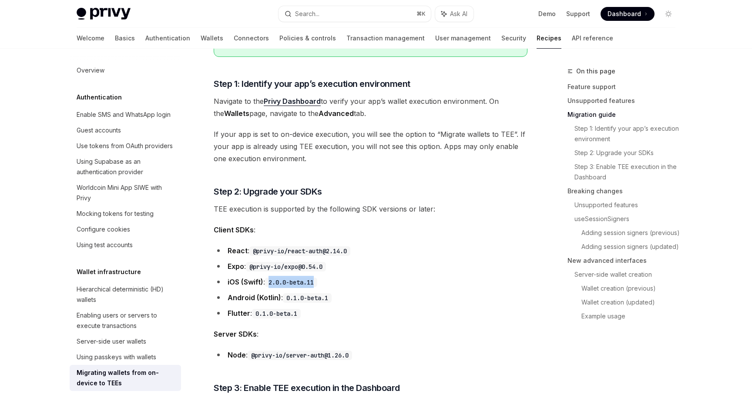
click at [317, 283] on code "2.0.0-beta.11" at bounding box center [291, 283] width 52 height 10
drag, startPoint x: 289, startPoint y: 298, endPoint x: 332, endPoint y: 299, distance: 43.5
click at [331, 299] on code "0.1.0-beta.1" at bounding box center [307, 299] width 49 height 10
drag, startPoint x: 257, startPoint y: 315, endPoint x: 301, endPoint y: 314, distance: 43.5
click at [301, 314] on code "0.1.0-beta.1" at bounding box center [276, 314] width 49 height 10
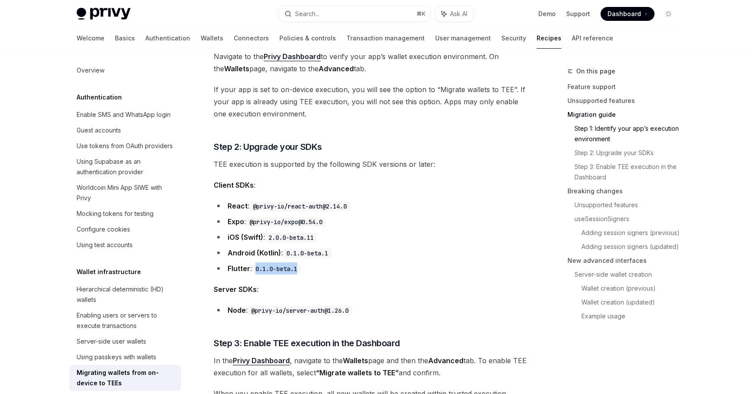
scroll to position [625, 0]
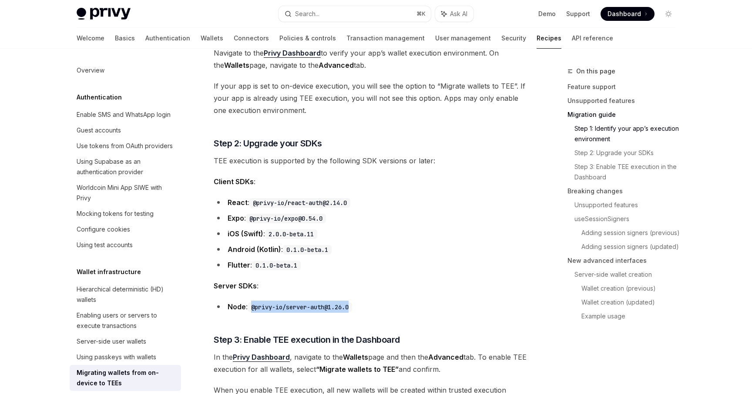
drag, startPoint x: 253, startPoint y: 308, endPoint x: 357, endPoint y: 309, distance: 104.8
click at [352, 309] on code "@privy-io/server-auth@1.26.0" at bounding box center [299, 308] width 104 height 10
click at [311, 308] on code "@privy-io/server-auth@1.26.0" at bounding box center [299, 308] width 104 height 10
drag, startPoint x: 254, startPoint y: 306, endPoint x: 359, endPoint y: 310, distance: 105.3
click at [359, 310] on li "Node : @privy-io/server-auth@1.26.0" at bounding box center [371, 307] width 314 height 12
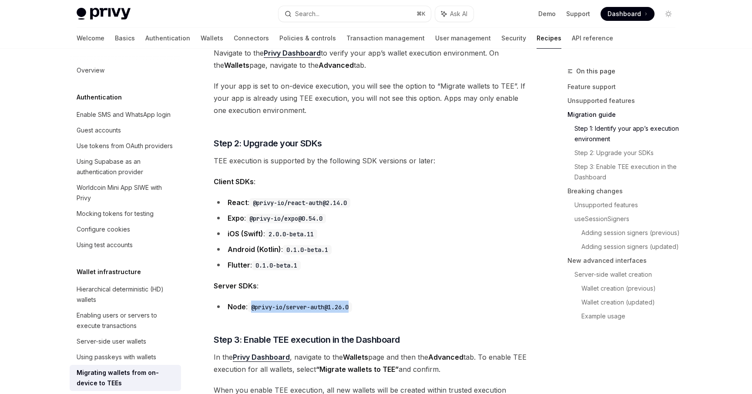
click at [255, 307] on code "@privy-io/server-auth@1.26.0" at bounding box center [299, 308] width 104 height 10
click at [254, 307] on code "@privy-io/server-auth@1.26.0" at bounding box center [299, 308] width 104 height 10
drag, startPoint x: 254, startPoint y: 307, endPoint x: 365, endPoint y: 308, distance: 110.5
click at [365, 308] on li "Node : @privy-io/server-auth@1.26.0" at bounding box center [371, 307] width 314 height 12
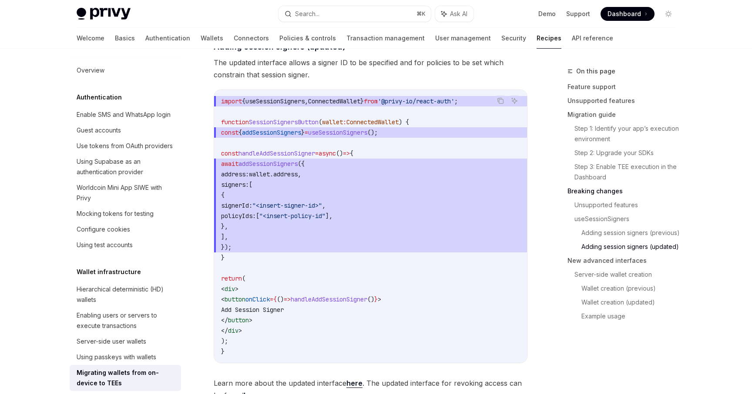
scroll to position [1681, 0]
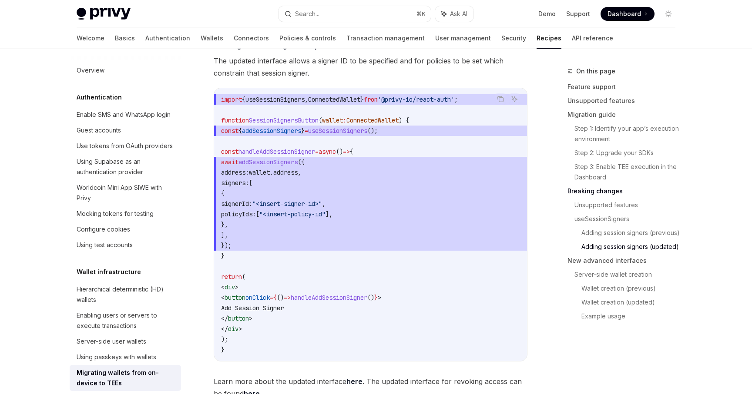
drag, startPoint x: 236, startPoint y: 166, endPoint x: 255, endPoint y: 245, distance: 80.9
click at [255, 245] on code "import { useSessionSigners , ConnectedWallet } from '@privy-io/react-auth' ; fu…" at bounding box center [370, 224] width 299 height 261
click at [249, 247] on span "});" at bounding box center [370, 246] width 299 height 10
drag, startPoint x: 249, startPoint y: 249, endPoint x: 235, endPoint y: 167, distance: 83.4
click at [235, 167] on code "import { useSessionSigners , ConnectedWallet } from '@privy-io/react-auth' ; fu…" at bounding box center [370, 224] width 299 height 261
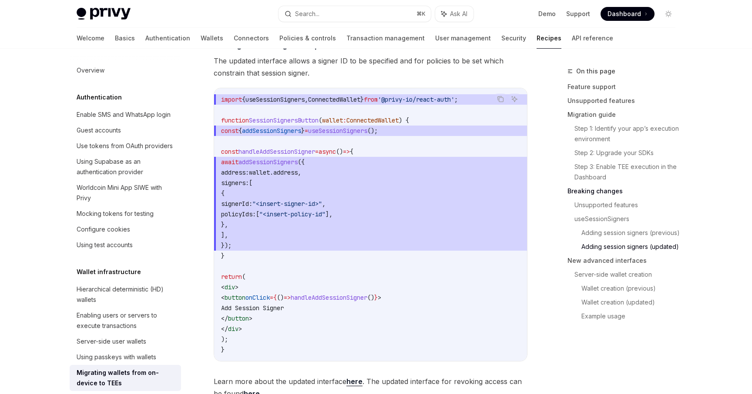
click at [257, 246] on span "});" at bounding box center [370, 246] width 299 height 10
drag, startPoint x: 253, startPoint y: 250, endPoint x: 236, endPoint y: 168, distance: 83.5
click at [236, 168] on code "import { useSessionSigners , ConnectedWallet } from '@privy-io/react-auth' ; fu…" at bounding box center [370, 224] width 299 height 261
click at [237, 166] on span "await" at bounding box center [229, 162] width 17 height 8
drag, startPoint x: 236, startPoint y: 167, endPoint x: 256, endPoint y: 246, distance: 82.2
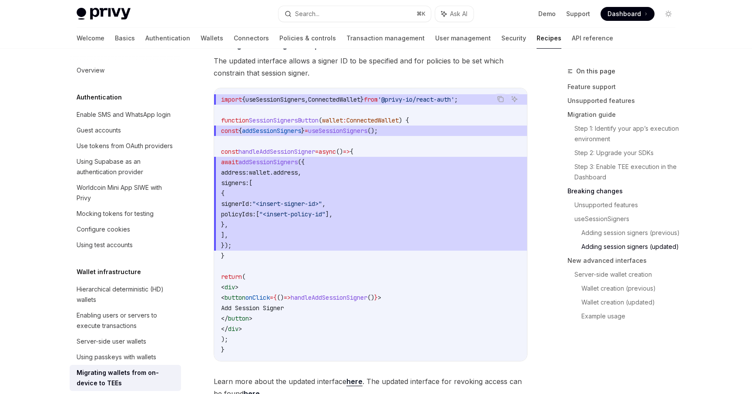
click at [256, 246] on code "import { useSessionSigners , ConnectedWallet } from '@privy-io/react-auth' ; fu…" at bounding box center [370, 224] width 299 height 261
click at [256, 246] on span "});" at bounding box center [370, 246] width 299 height 10
drag, startPoint x: 257, startPoint y: 248, endPoint x: 237, endPoint y: 169, distance: 82.1
click at [237, 169] on code "import { useSessionSigners , ConnectedWallet } from '@privy-io/react-auth' ; fu…" at bounding box center [370, 224] width 299 height 261
click at [257, 245] on span "});" at bounding box center [370, 246] width 299 height 10
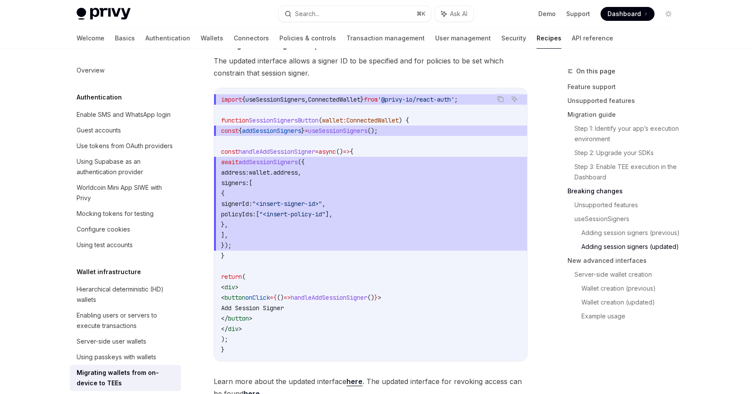
drag, startPoint x: 236, startPoint y: 167, endPoint x: 256, endPoint y: 245, distance: 81.2
click at [256, 245] on code "import { useSessionSigners , ConnectedWallet } from '@privy-io/react-auth' ; fu…" at bounding box center [370, 224] width 299 height 261
click at [278, 244] on span "});" at bounding box center [370, 246] width 299 height 10
drag, startPoint x: 258, startPoint y: 250, endPoint x: 236, endPoint y: 170, distance: 83.0
click at [236, 170] on code "import { useSessionSigners , ConnectedWallet } from '@privy-io/react-auth' ; fu…" at bounding box center [370, 224] width 299 height 261
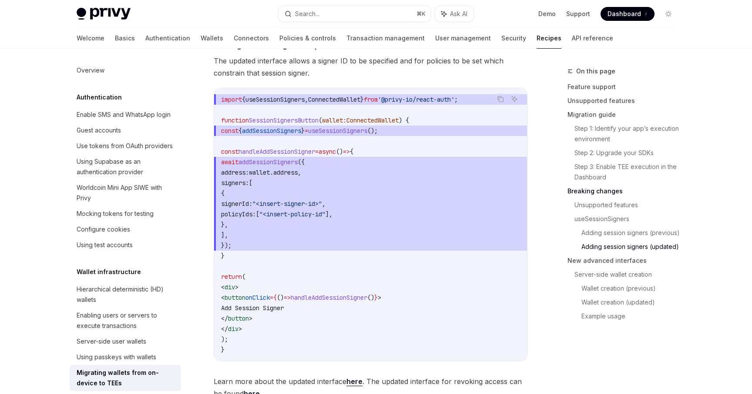
click at [266, 171] on span "address: wallet . address ," at bounding box center [370, 172] width 299 height 10
drag, startPoint x: 235, startPoint y: 166, endPoint x: 260, endPoint y: 244, distance: 81.8
click at [260, 244] on code "import { useSessionSigners , ConnectedWallet } from '@privy-io/react-auth' ; fu…" at bounding box center [370, 224] width 299 height 261
click at [294, 240] on span "]," at bounding box center [370, 235] width 299 height 10
drag, startPoint x: 235, startPoint y: 167, endPoint x: 254, endPoint y: 247, distance: 81.8
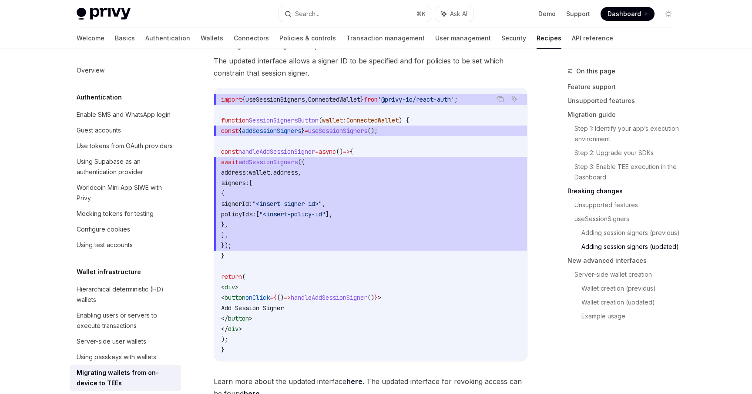
click at [254, 247] on code "import { useSessionSigners , ConnectedWallet } from '@privy-io/react-auth' ; fu…" at bounding box center [370, 224] width 299 height 261
click at [277, 230] on span "}," at bounding box center [370, 225] width 299 height 10
drag, startPoint x: 277, startPoint y: 177, endPoint x: 304, endPoint y: 183, distance: 28.2
click at [327, 177] on span "address: wallet . address ," at bounding box center [370, 172] width 299 height 10
click at [294, 187] on span "signers: [" at bounding box center [370, 183] width 299 height 10
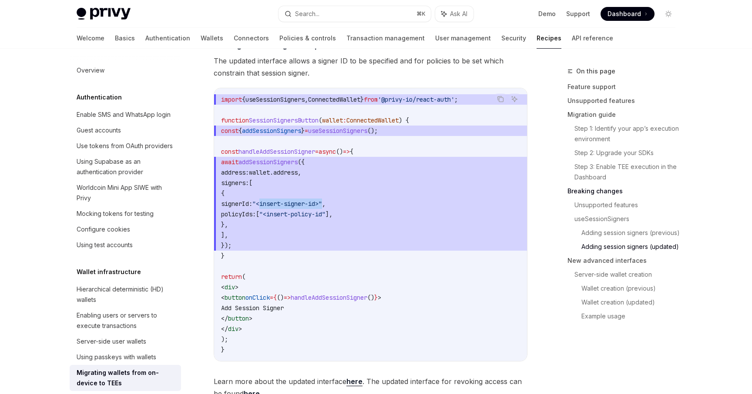
drag, startPoint x: 306, startPoint y: 208, endPoint x: 327, endPoint y: 214, distance: 22.3
click at [322, 206] on span ""<insert-signer-id>"" at bounding box center [287, 204] width 70 height 8
click at [256, 217] on span "policyIds:" at bounding box center [238, 214] width 35 height 8
click at [252, 207] on span "signerId:" at bounding box center [236, 204] width 31 height 8
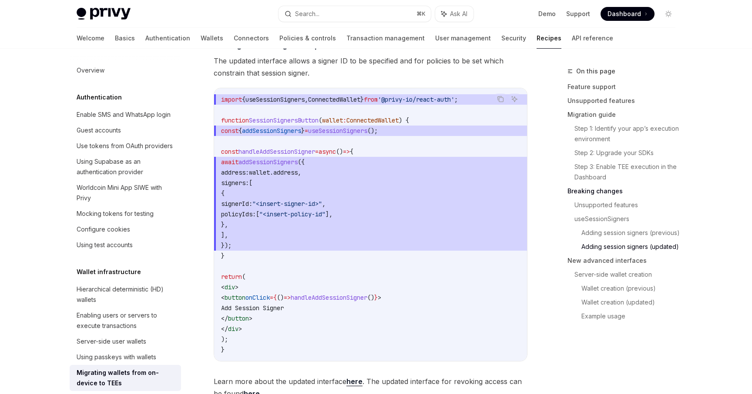
click at [252, 207] on span "signerId:" at bounding box center [236, 204] width 31 height 8
click at [256, 214] on span "policyIds:" at bounding box center [238, 214] width 35 height 8
click at [252, 208] on span "signerId:" at bounding box center [236, 204] width 31 height 8
click at [256, 216] on span "policyIds:" at bounding box center [238, 214] width 35 height 8
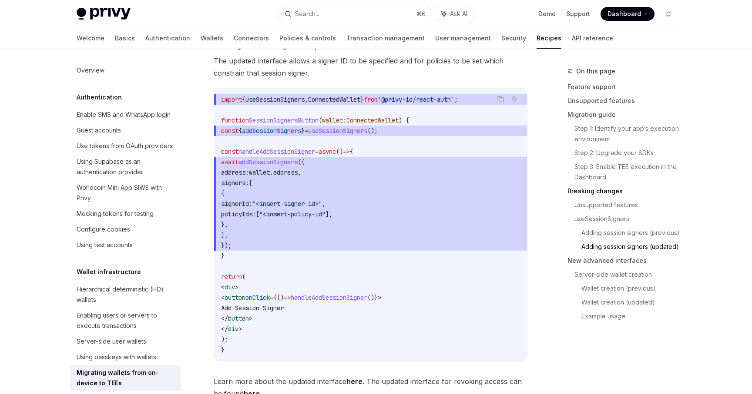
click at [256, 216] on span "policyIds:" at bounding box center [238, 214] width 35 height 8
click at [279, 202] on span "signerId: "<insert-signer-id>" ," at bounding box center [370, 204] width 299 height 10
click at [252, 207] on span "signerId:" at bounding box center [236, 204] width 31 height 8
click at [256, 218] on span "policyIds:" at bounding box center [238, 214] width 35 height 8
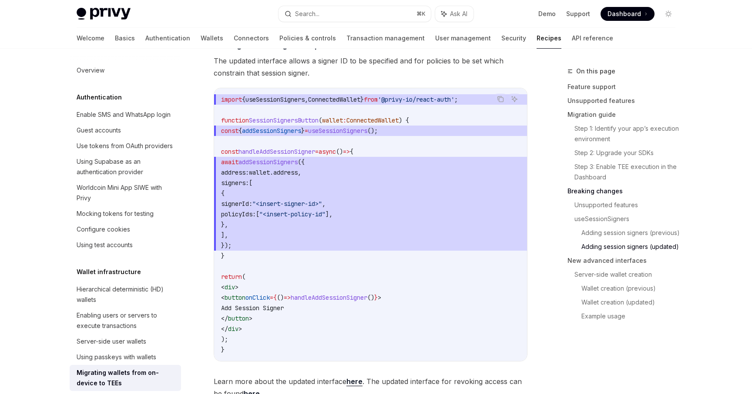
click at [256, 218] on span "policyIds:" at bounding box center [238, 214] width 35 height 8
click at [252, 206] on span "signerId:" at bounding box center [236, 204] width 31 height 8
click at [256, 218] on span "policyIds:" at bounding box center [238, 214] width 35 height 8
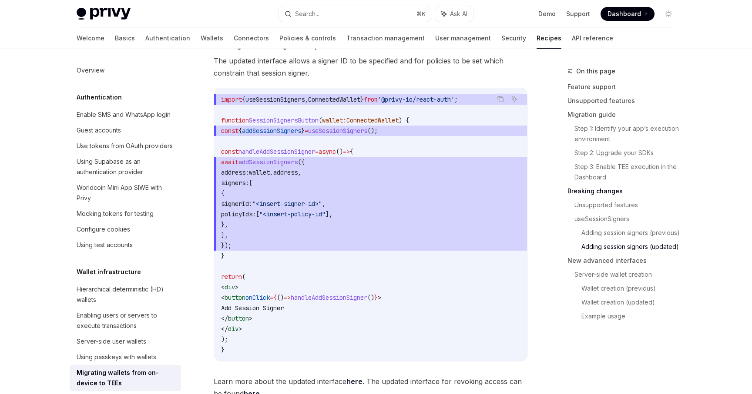
click at [252, 208] on span "signerId:" at bounding box center [236, 204] width 31 height 8
click at [256, 217] on span "policyIds:" at bounding box center [238, 214] width 35 height 8
click at [252, 206] on span "signerId:" at bounding box center [236, 204] width 31 height 8
click at [256, 218] on span "policyIds:" at bounding box center [238, 214] width 35 height 8
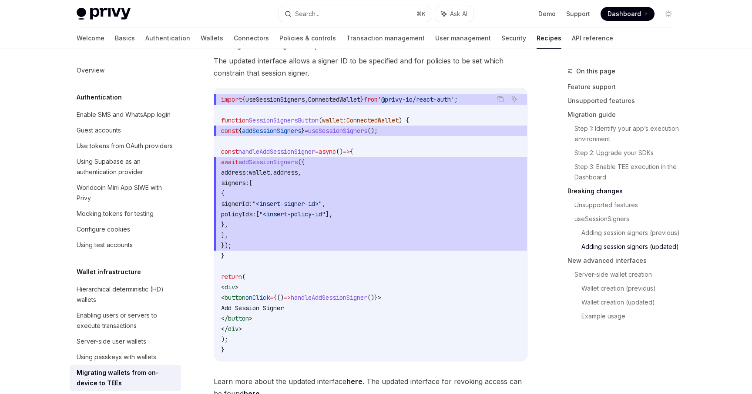
click at [252, 206] on span "signerId:" at bounding box center [236, 204] width 31 height 8
click at [256, 215] on span "policyIds:" at bounding box center [238, 214] width 35 height 8
click at [252, 208] on span "signerId:" at bounding box center [236, 204] width 31 height 8
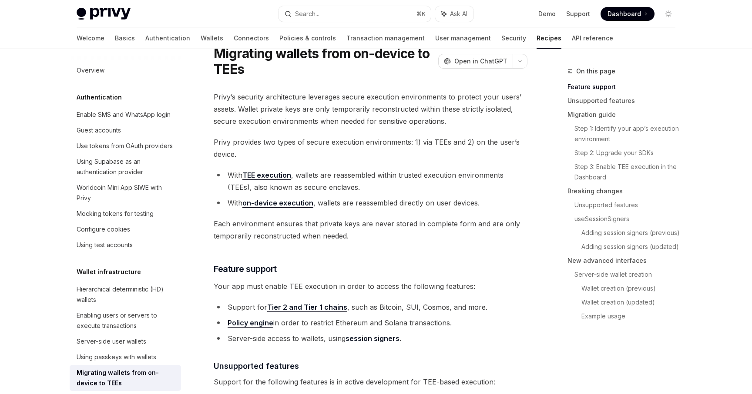
scroll to position [0, 0]
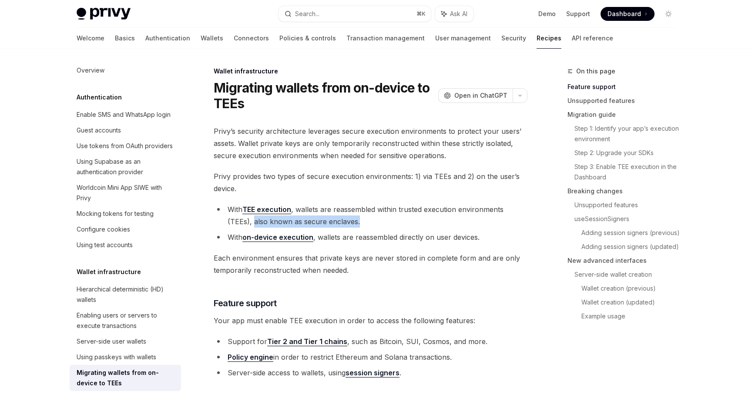
drag, startPoint x: 254, startPoint y: 222, endPoint x: 356, endPoint y: 222, distance: 102.6
click at [356, 222] on li "With TEE execution , wallets are reassembled within trusted execution environme…" at bounding box center [371, 216] width 314 height 24
click at [344, 225] on li "With TEE execution , wallets are reassembled within trusted execution environme…" at bounding box center [371, 216] width 314 height 24
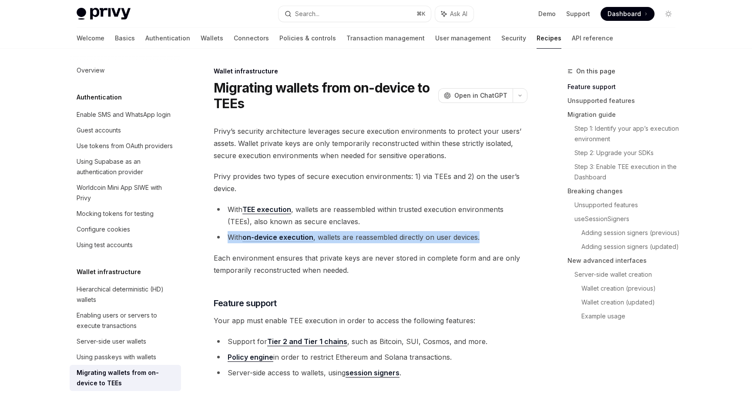
drag, startPoint x: 229, startPoint y: 238, endPoint x: 503, endPoint y: 237, distance: 274.0
click at [504, 237] on li "With on-device execution , wallets are reassembled directly on user devices." at bounding box center [371, 237] width 314 height 12
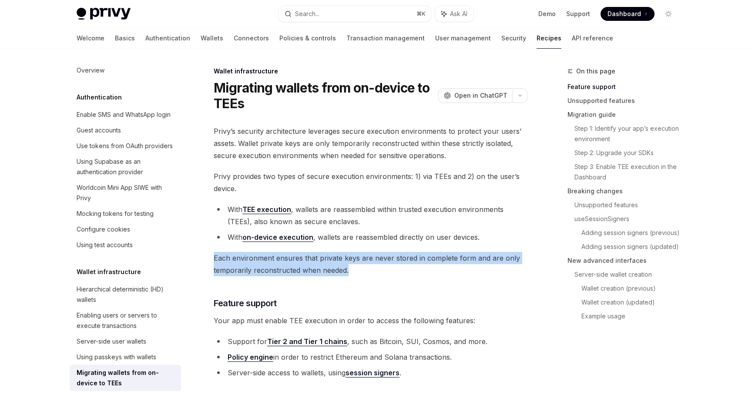
drag, startPoint x: 215, startPoint y: 258, endPoint x: 364, endPoint y: 267, distance: 149.5
click at [364, 267] on span "Each environment ensures that private keys are never stored in complete form an…" at bounding box center [371, 264] width 314 height 24
click at [358, 269] on span "Each environment ensures that private keys are never stored in complete form an…" at bounding box center [371, 264] width 314 height 24
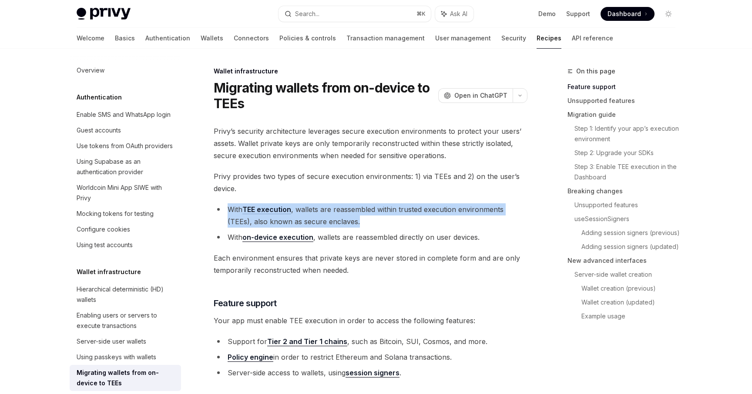
drag, startPoint x: 229, startPoint y: 211, endPoint x: 390, endPoint y: 217, distance: 161.0
click at [390, 217] on li "With TEE execution , wallets are reassembled within trusted execution environme…" at bounding box center [371, 216] width 314 height 24
click at [371, 220] on li "With TEE execution , wallets are reassembled within trusted execution environme…" at bounding box center [371, 216] width 314 height 24
drag, startPoint x: 228, startPoint y: 208, endPoint x: 380, endPoint y: 220, distance: 152.2
click at [380, 220] on li "With TEE execution , wallets are reassembled within trusted execution environme…" at bounding box center [371, 216] width 314 height 24
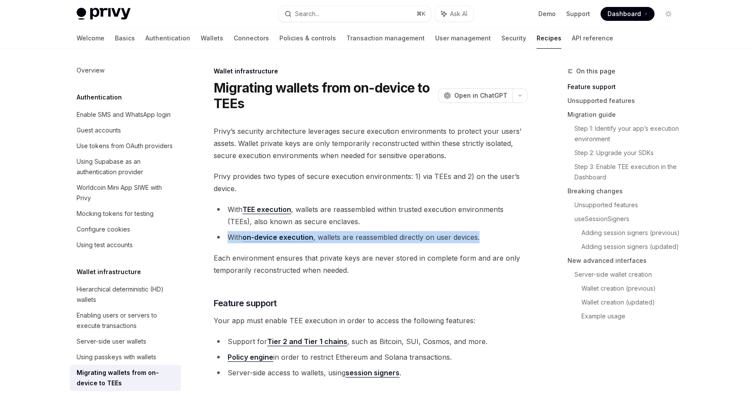
drag, startPoint x: 228, startPoint y: 237, endPoint x: 513, endPoint y: 234, distance: 284.9
click at [513, 234] on li "With on-device execution , wallets are reassembled directly on user devices." at bounding box center [371, 237] width 314 height 12
click at [445, 242] on li "With on-device execution , wallets are reassembled directly on user devices." at bounding box center [371, 237] width 314 height 12
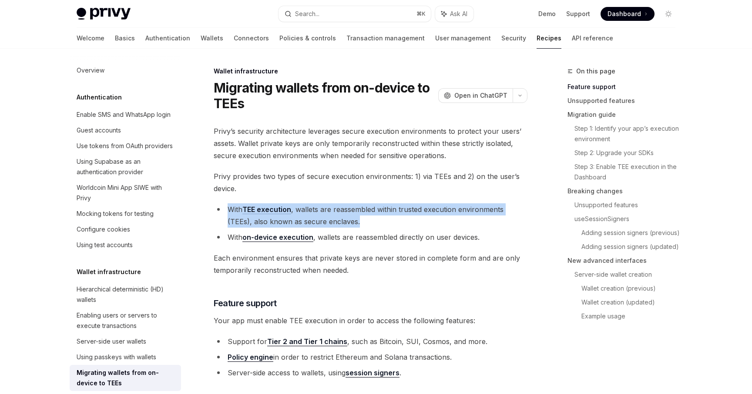
drag, startPoint x: 227, startPoint y: 207, endPoint x: 368, endPoint y: 226, distance: 141.7
click at [368, 226] on li "With TEE execution , wallets are reassembled within trusted execution environme…" at bounding box center [371, 216] width 314 height 24
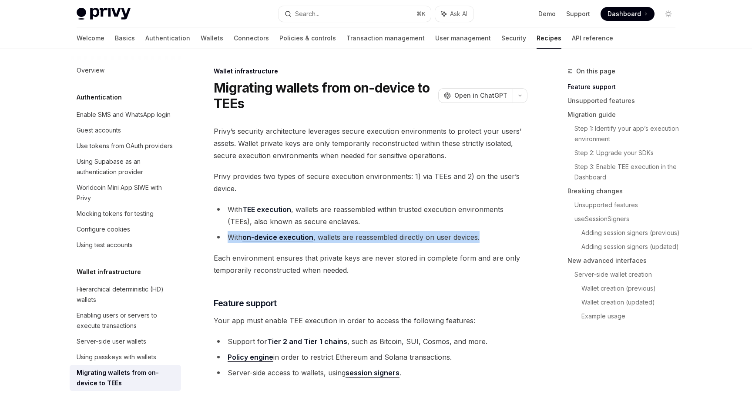
drag, startPoint x: 228, startPoint y: 239, endPoint x: 493, endPoint y: 242, distance: 264.4
click at [493, 242] on li "With on-device execution , wallets are reassembled directly on user devices." at bounding box center [371, 237] width 314 height 12
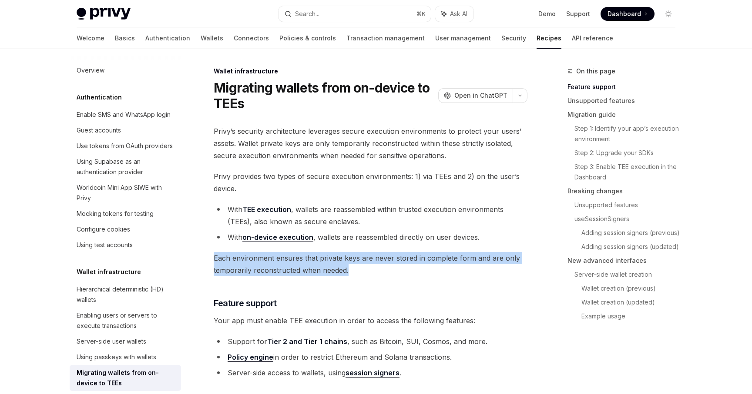
drag, startPoint x: 222, startPoint y: 257, endPoint x: 380, endPoint y: 267, distance: 158.6
click at [380, 267] on span "Each environment ensures that private keys are never stored in complete form an…" at bounding box center [371, 264] width 314 height 24
click at [374, 268] on span "Each environment ensures that private keys are never stored in complete form an…" at bounding box center [371, 264] width 314 height 24
drag, startPoint x: 214, startPoint y: 261, endPoint x: 377, endPoint y: 272, distance: 164.4
click at [377, 272] on span "Each environment ensures that private keys are never stored in complete form an…" at bounding box center [371, 264] width 314 height 24
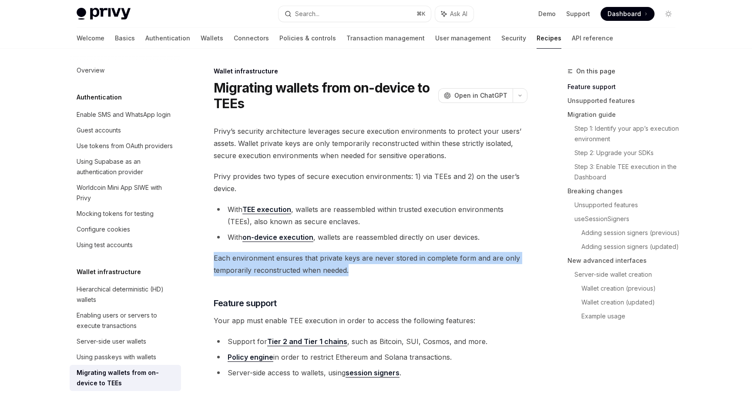
click at [377, 272] on span "Each environment ensures that private keys are never stored in complete form an…" at bounding box center [371, 264] width 314 height 24
drag, startPoint x: 214, startPoint y: 258, endPoint x: 369, endPoint y: 267, distance: 155.5
click at [369, 267] on span "Each environment ensures that private keys are never stored in complete form an…" at bounding box center [371, 264] width 314 height 24
drag, startPoint x: 215, startPoint y: 258, endPoint x: 376, endPoint y: 266, distance: 161.1
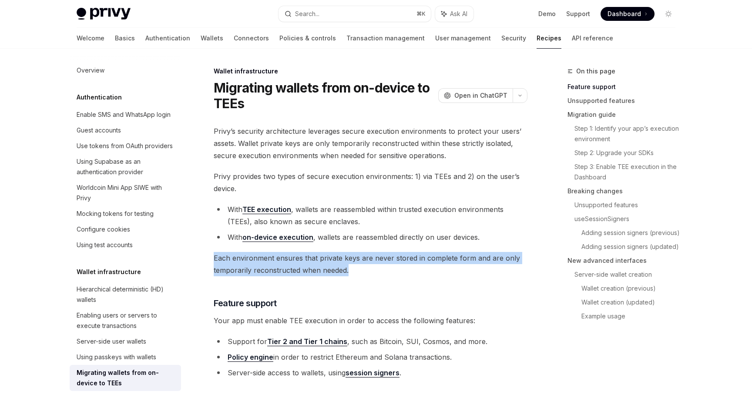
click at [376, 266] on span "Each environment ensures that private keys are never stored in complete form an…" at bounding box center [371, 264] width 314 height 24
drag, startPoint x: 351, startPoint y: 271, endPoint x: 208, endPoint y: 250, distance: 144.3
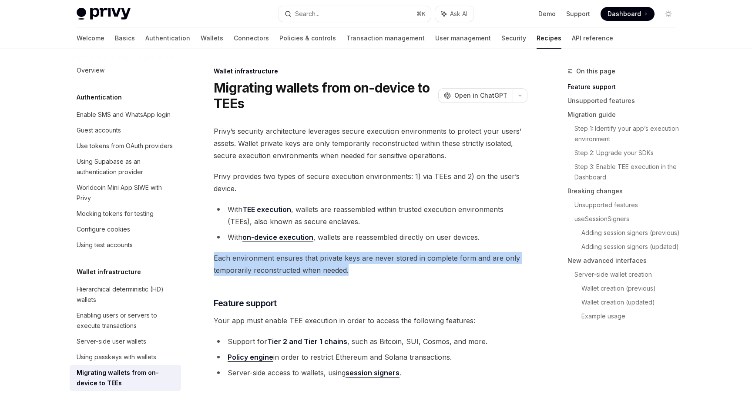
drag, startPoint x: 217, startPoint y: 258, endPoint x: 391, endPoint y: 271, distance: 173.6
click at [391, 271] on span "Each environment ensures that private keys are never stored in complete form an…" at bounding box center [371, 264] width 314 height 24
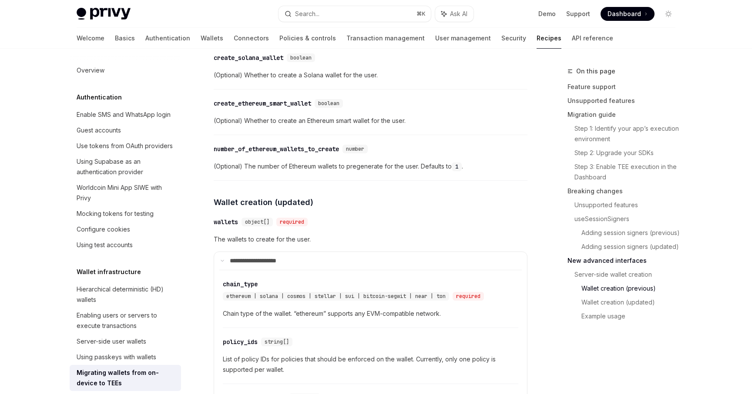
scroll to position [2305, 0]
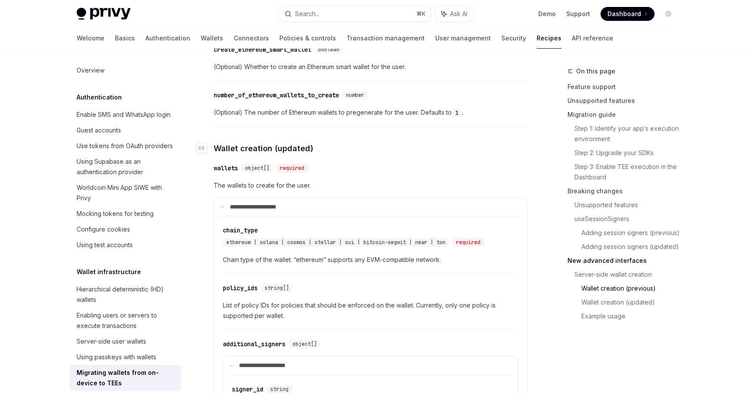
click at [255, 154] on span "Wallet creation (updated)" at bounding box center [264, 149] width 100 height 12
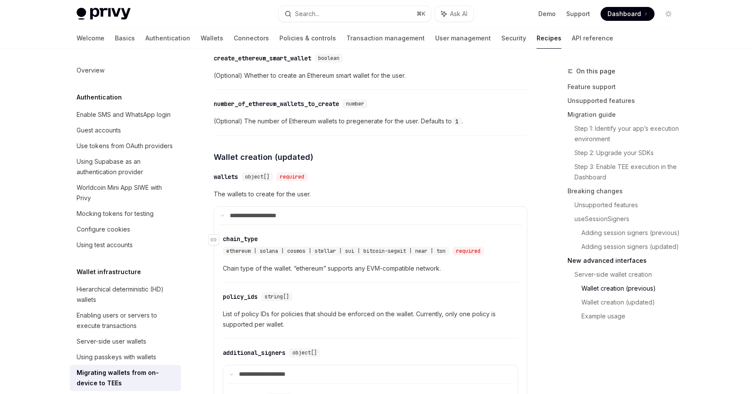
scroll to position [2265, 0]
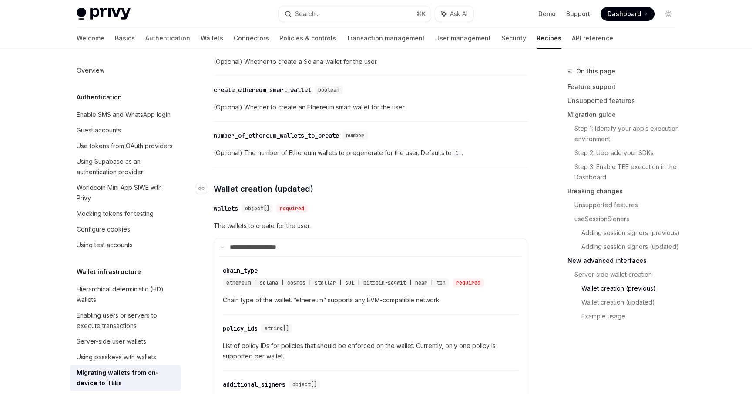
click at [262, 188] on span "Wallet creation (updated)" at bounding box center [264, 189] width 100 height 12
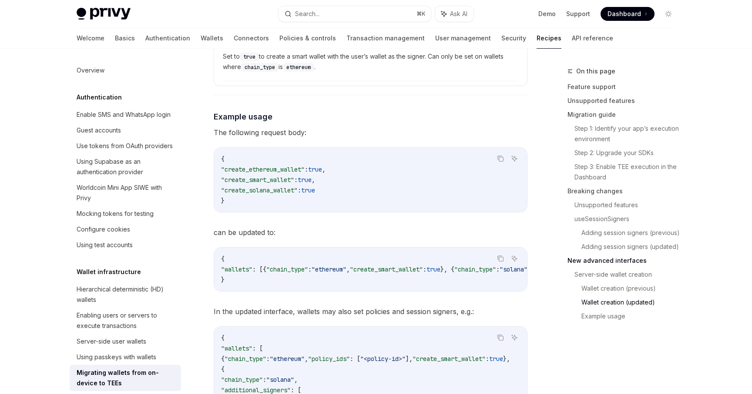
scroll to position [2801, 0]
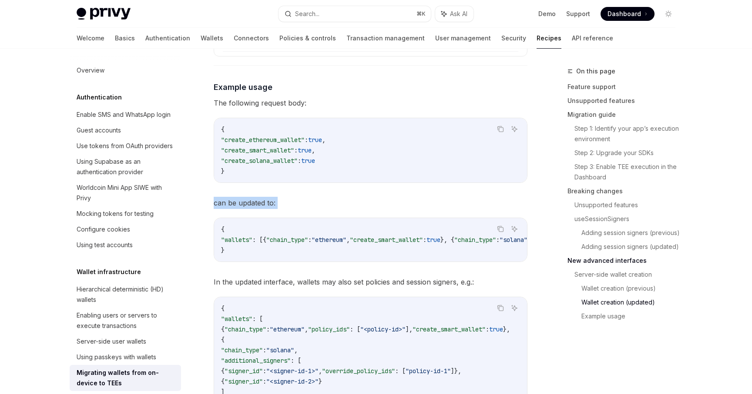
drag, startPoint x: 214, startPoint y: 207, endPoint x: 311, endPoint y: 215, distance: 96.4
click at [293, 209] on span "can be updated to:" at bounding box center [371, 203] width 314 height 12
drag, startPoint x: 214, startPoint y: 206, endPoint x: 272, endPoint y: 207, distance: 57.8
click at [272, 207] on span "can be updated to:" at bounding box center [371, 203] width 314 height 12
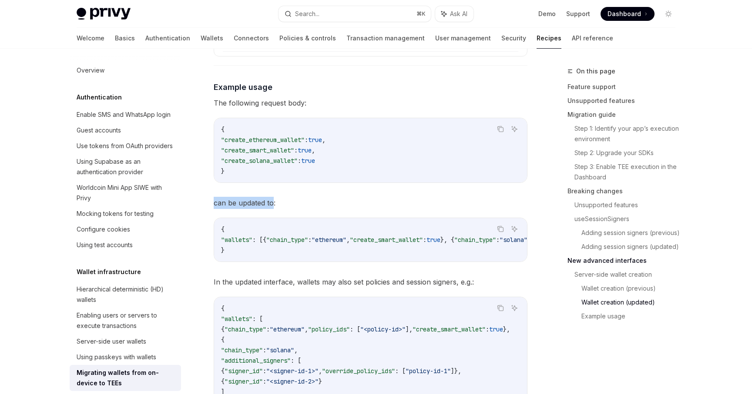
click at [227, 209] on span "can be updated to:" at bounding box center [371, 203] width 314 height 12
drag, startPoint x: 214, startPoint y: 207, endPoint x: 270, endPoint y: 206, distance: 55.7
click at [270, 206] on span "can be updated to:" at bounding box center [371, 203] width 314 height 12
click at [288, 206] on span "can be updated to:" at bounding box center [371, 203] width 314 height 12
drag, startPoint x: 214, startPoint y: 207, endPoint x: 272, endPoint y: 207, distance: 57.4
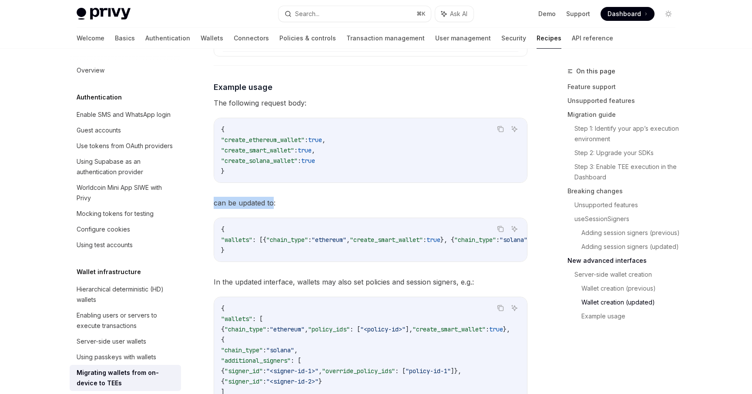
click at [272, 207] on span "can be updated to:" at bounding box center [371, 203] width 314 height 12
drag, startPoint x: 314, startPoint y: 207, endPoint x: 287, endPoint y: 201, distance: 27.3
click at [314, 207] on span "can be updated to:" at bounding box center [371, 203] width 314 height 12
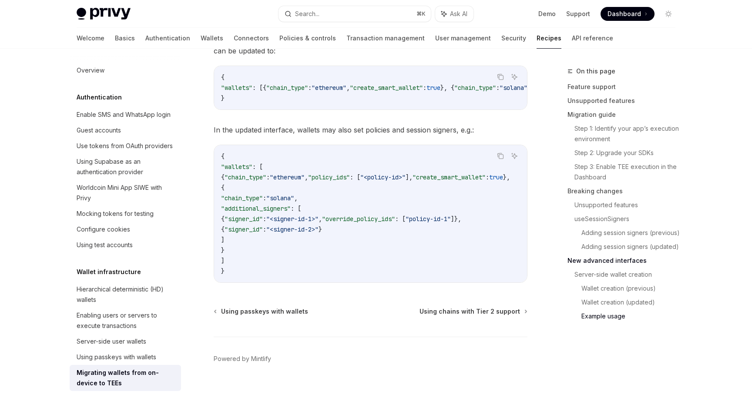
scroll to position [2946, 0]
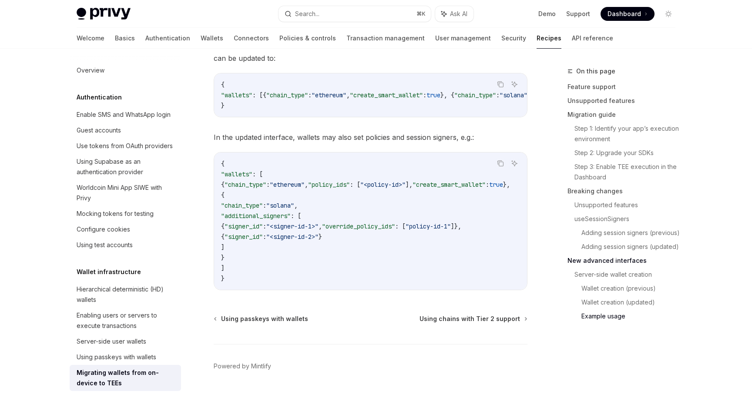
click at [304, 189] on span ""ethereum"" at bounding box center [287, 185] width 35 height 8
click at [294, 210] on span ""solana"" at bounding box center [280, 206] width 28 height 8
drag, startPoint x: 322, startPoint y: 224, endPoint x: 272, endPoint y: 258, distance: 60.4
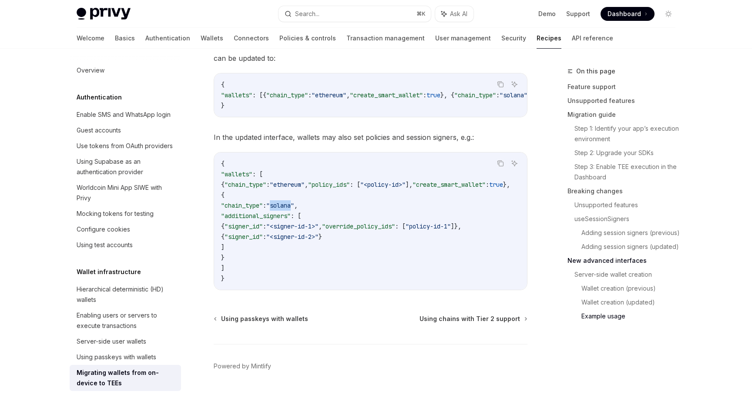
click at [272, 258] on code "{ "wallets" : [ { "chain_type" : "ethereum" , "policy_ids" : [ "<policy-id>" ],…" at bounding box center [376, 221] width 310 height 125
click at [263, 258] on code "{ "wallets" : [ { "chain_type" : "ethereum" , "policy_ids" : [ "<policy-id>" ],…" at bounding box center [376, 221] width 310 height 125
drag, startPoint x: 324, startPoint y: 222, endPoint x: 286, endPoint y: 251, distance: 47.8
click at [286, 251] on code "{ "wallets" : [ { "chain_type" : "ethereum" , "policy_ids" : [ "<policy-id>" ],…" at bounding box center [376, 221] width 310 height 125
click at [278, 254] on code "{ "wallets" : [ { "chain_type" : "ethereum" , "policy_ids" : [ "<policy-id>" ],…" at bounding box center [376, 221] width 310 height 125
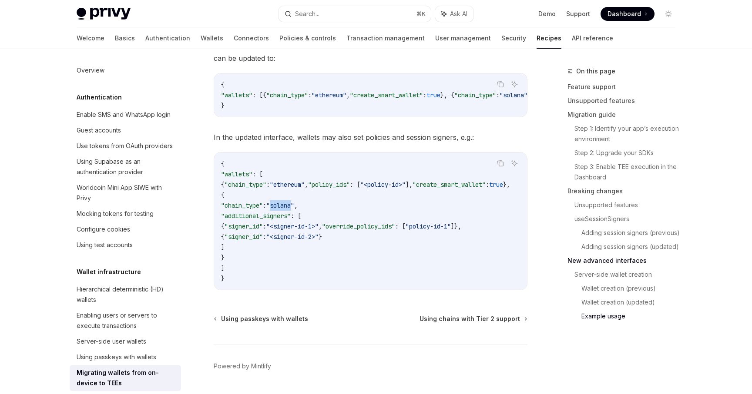
drag, startPoint x: 323, startPoint y: 223, endPoint x: 312, endPoint y: 251, distance: 29.9
click at [312, 251] on code "{ "wallets" : [ { "chain_type" : "ethereum" , "policy_ids" : [ "<policy-id>" ],…" at bounding box center [376, 221] width 310 height 125
click at [301, 220] on span ": [" at bounding box center [296, 216] width 10 height 8
drag, startPoint x: 322, startPoint y: 223, endPoint x: 312, endPoint y: 253, distance: 31.6
click at [312, 253] on code "{ "wallets" : [ { "chain_type" : "ethereum" , "policy_ids" : [ "<policy-id>" ],…" at bounding box center [376, 221] width 310 height 125
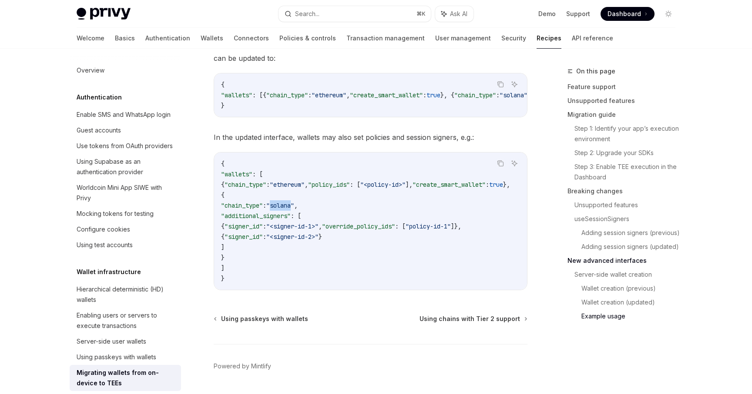
click at [299, 256] on code "{ "wallets" : [ { "chain_type" : "ethereum" , "policy_ids" : [ "<policy-id>" ],…" at bounding box center [376, 221] width 310 height 125
drag, startPoint x: 323, startPoint y: 223, endPoint x: 302, endPoint y: 256, distance: 39.5
click at [302, 256] on code "{ "wallets" : [ { "chain_type" : "ethereum" , "policy_ids" : [ "<policy-id>" ],…" at bounding box center [376, 221] width 310 height 125
drag, startPoint x: 323, startPoint y: 222, endPoint x: 314, endPoint y: 250, distance: 29.2
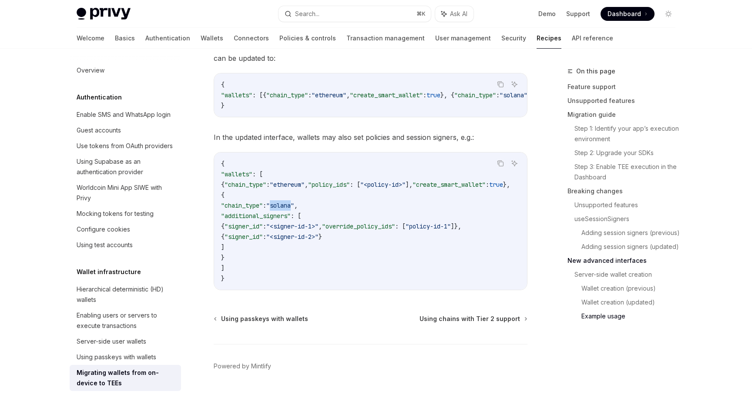
click at [314, 250] on code "{ "wallets" : [ { "chain_type" : "ethereum" , "policy_ids" : [ "<policy-id>" ],…" at bounding box center [376, 221] width 310 height 125
click at [302, 251] on code "{ "wallets" : [ { "chain_type" : "ethereum" , "policy_ids" : [ "<policy-id>" ],…" at bounding box center [376, 221] width 310 height 125
drag, startPoint x: 324, startPoint y: 223, endPoint x: 315, endPoint y: 254, distance: 33.2
click at [315, 254] on code "{ "wallets" : [ { "chain_type" : "ethereum" , "policy_ids" : [ "<policy-id>" ],…" at bounding box center [376, 221] width 310 height 125
click at [262, 258] on code "{ "wallets" : [ { "chain_type" : "ethereum" , "policy_ids" : [ "<policy-id>" ],…" at bounding box center [376, 221] width 310 height 125
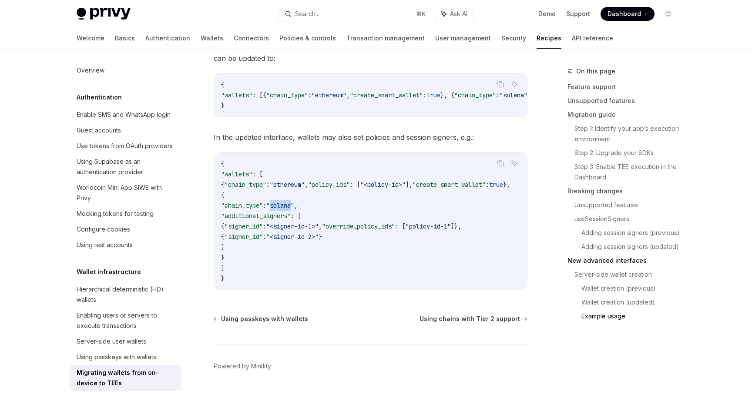
drag, startPoint x: 324, startPoint y: 223, endPoint x: 325, endPoint y: 251, distance: 28.3
click at [325, 251] on code "{ "wallets" : [ { "chain_type" : "ethereum" , "policy_ids" : [ "<policy-id>" ],…" at bounding box center [376, 221] width 310 height 125
click at [313, 255] on code "{ "wallets" : [ { "chain_type" : "ethereum" , "policy_ids" : [ "<policy-id>" ],…" at bounding box center [376, 221] width 310 height 125
drag, startPoint x: 323, startPoint y: 222, endPoint x: 315, endPoint y: 250, distance: 28.5
click at [315, 250] on code "{ "wallets" : [ { "chain_type" : "ethereum" , "policy_ids" : [ "<policy-id>" ],…" at bounding box center [376, 221] width 310 height 125
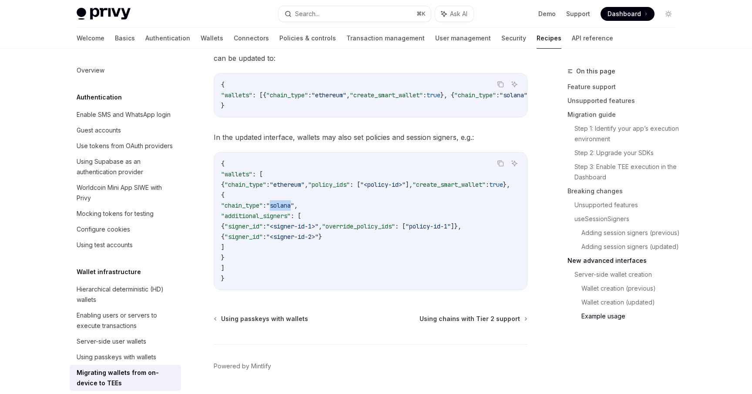
click at [303, 256] on code "{ "wallets" : [ { "chain_type" : "ethereum" , "policy_ids" : [ "<policy-id>" ],…" at bounding box center [376, 221] width 310 height 125
drag, startPoint x: 324, startPoint y: 222, endPoint x: 319, endPoint y: 250, distance: 28.2
click at [319, 250] on code "{ "wallets" : [ { "chain_type" : "ethereum" , "policy_ids" : [ "<policy-id>" ],…" at bounding box center [376, 221] width 310 height 125
click at [269, 252] on code "{ "wallets" : [ { "chain_type" : "ethereum" , "policy_ids" : [ "<policy-id>" ],…" at bounding box center [376, 221] width 310 height 125
drag, startPoint x: 323, startPoint y: 223, endPoint x: 316, endPoint y: 251, distance: 28.8
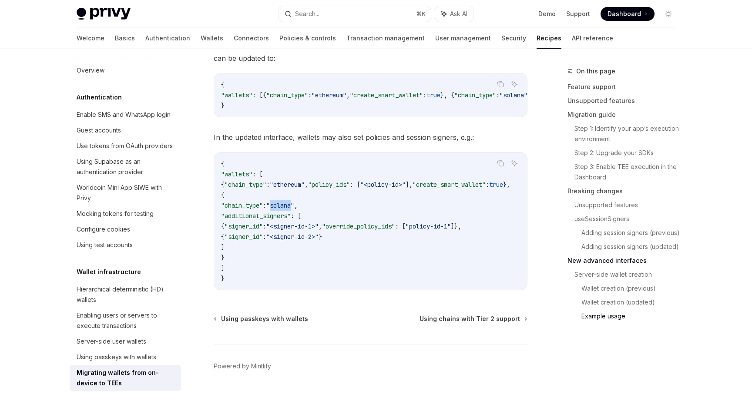
click at [316, 251] on code "{ "wallets" : [ { "chain_type" : "ethereum" , "policy_ids" : [ "<policy-id>" ],…" at bounding box center [376, 221] width 310 height 125
click at [285, 251] on code "{ "wallets" : [ { "chain_type" : "ethereum" , "policy_ids" : [ "<policy-id>" ],…" at bounding box center [376, 221] width 310 height 125
drag, startPoint x: 323, startPoint y: 222, endPoint x: 320, endPoint y: 257, distance: 34.5
click at [320, 257] on code "{ "wallets" : [ { "chain_type" : "ethereum" , "policy_ids" : [ "<policy-id>" ],…" at bounding box center [376, 221] width 310 height 125
click at [286, 261] on code "{ "wallets" : [ { "chain_type" : "ethereum" , "policy_ids" : [ "<policy-id>" ],…" at bounding box center [376, 221] width 310 height 125
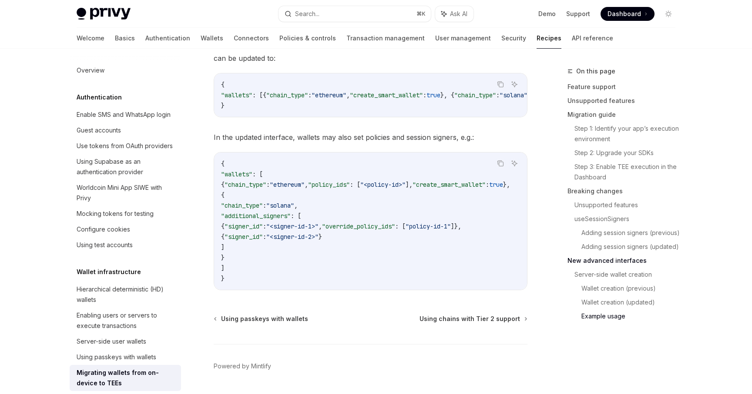
drag, startPoint x: 323, startPoint y: 221, endPoint x: 326, endPoint y: 250, distance: 28.4
click at [326, 250] on code "{ "wallets" : [ { "chain_type" : "ethereum" , "policy_ids" : [ "<policy-id>" ],…" at bounding box center [376, 221] width 310 height 125
click at [284, 251] on code "{ "wallets" : [ { "chain_type" : "ethereum" , "policy_ids" : [ "<policy-id>" ],…" at bounding box center [376, 221] width 310 height 125
drag, startPoint x: 323, startPoint y: 223, endPoint x: 315, endPoint y: 250, distance: 28.4
click at [315, 250] on code "{ "wallets" : [ { "chain_type" : "ethereum" , "policy_ids" : [ "<policy-id>" ],…" at bounding box center [376, 221] width 310 height 125
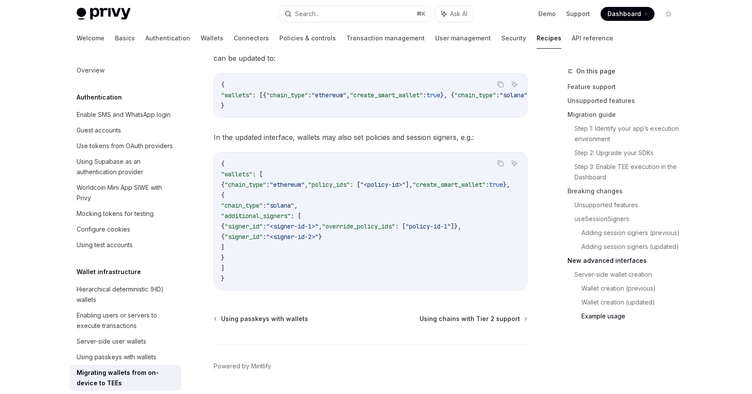
click at [290, 261] on code "{ "wallets" : [ { "chain_type" : "ethereum" , "policy_ids" : [ "<policy-id>" ],…" at bounding box center [376, 221] width 310 height 125
drag, startPoint x: 323, startPoint y: 223, endPoint x: 324, endPoint y: 249, distance: 26.2
click at [324, 249] on code "{ "wallets" : [ { "chain_type" : "ethereum" , "policy_ids" : [ "<policy-id>" ],…" at bounding box center [376, 221] width 310 height 125
click at [300, 251] on code "{ "wallets" : [ { "chain_type" : "ethereum" , "policy_ids" : [ "<policy-id>" ],…" at bounding box center [376, 221] width 310 height 125
drag, startPoint x: 322, startPoint y: 221, endPoint x: 322, endPoint y: 251, distance: 29.6
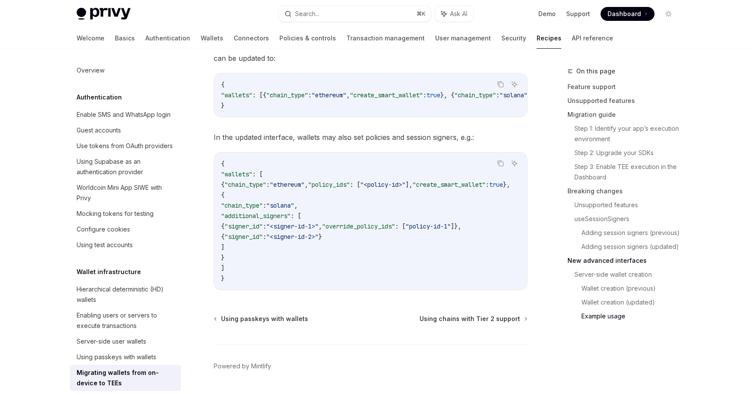
click at [322, 251] on code "{ "wallets" : [ { "chain_type" : "ethereum" , "policy_ids" : [ "<policy-id>" ],…" at bounding box center [376, 221] width 310 height 125
click at [321, 254] on code "{ "wallets" : [ { "chain_type" : "ethereum" , "policy_ids" : [ "<policy-id>" ],…" at bounding box center [376, 221] width 310 height 125
click at [262, 220] on span ""additional_signers"" at bounding box center [256, 216] width 70 height 8
drag, startPoint x: 322, startPoint y: 223, endPoint x: 319, endPoint y: 262, distance: 39.3
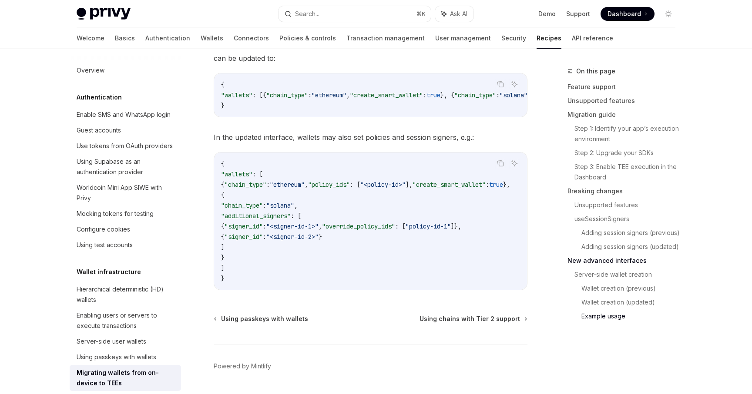
click at [319, 262] on code "{ "wallets" : [ { "chain_type" : "ethereum" , "policy_ids" : [ "<policy-id>" ],…" at bounding box center [376, 221] width 310 height 125
click at [298, 261] on code "{ "wallets" : [ { "chain_type" : "ethereum" , "policy_ids" : [ "<policy-id>" ],…" at bounding box center [376, 221] width 310 height 125
drag, startPoint x: 324, startPoint y: 223, endPoint x: 313, endPoint y: 254, distance: 33.0
click at [313, 254] on code "{ "wallets" : [ { "chain_type" : "ethereum" , "policy_ids" : [ "<policy-id>" ],…" at bounding box center [376, 221] width 310 height 125
click at [279, 260] on code "{ "wallets" : [ { "chain_type" : "ethereum" , "policy_ids" : [ "<policy-id>" ],…" at bounding box center [376, 221] width 310 height 125
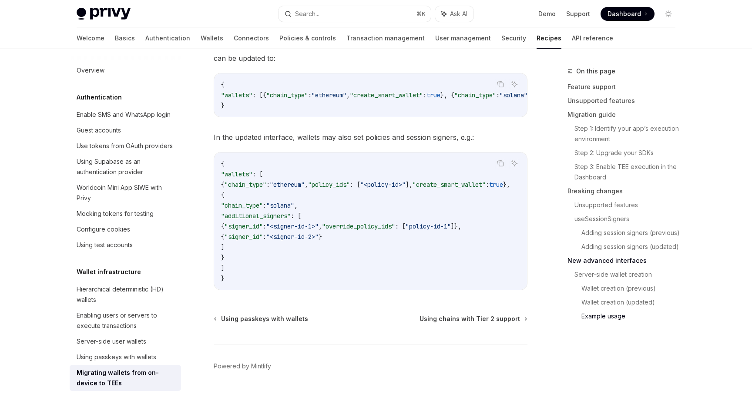
drag, startPoint x: 322, startPoint y: 219, endPoint x: 287, endPoint y: 254, distance: 49.8
click at [287, 254] on code "{ "wallets" : [ { "chain_type" : "ethereum" , "policy_ids" : [ "<policy-id>" ],…" at bounding box center [376, 221] width 310 height 125
click at [298, 252] on code "{ "wallets" : [ { "chain_type" : "ethereum" , "policy_ids" : [ "<policy-id>" ],…" at bounding box center [376, 221] width 310 height 125
drag, startPoint x: 323, startPoint y: 222, endPoint x: 324, endPoint y: 252, distance: 29.6
click at [324, 252] on code "{ "wallets" : [ { "chain_type" : "ethereum" , "policy_ids" : [ "<policy-id>" ],…" at bounding box center [376, 221] width 310 height 125
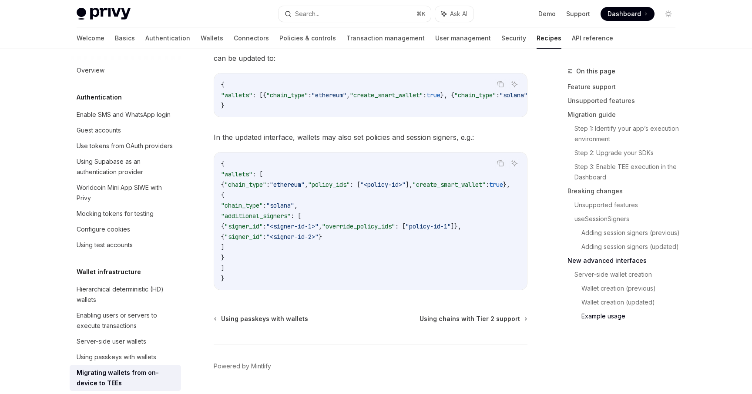
click at [311, 254] on code "{ "wallets" : [ { "chain_type" : "ethereum" , "policy_ids" : [ "<policy-id>" ],…" at bounding box center [376, 221] width 310 height 125
drag, startPoint x: 323, startPoint y: 222, endPoint x: 320, endPoint y: 251, distance: 28.5
click at [320, 251] on code "{ "wallets" : [ { "chain_type" : "ethereum" , "policy_ids" : [ "<policy-id>" ],…" at bounding box center [376, 221] width 310 height 125
click at [301, 220] on span ": [" at bounding box center [296, 216] width 10 height 8
drag, startPoint x: 323, startPoint y: 221, endPoint x: 317, endPoint y: 251, distance: 30.0
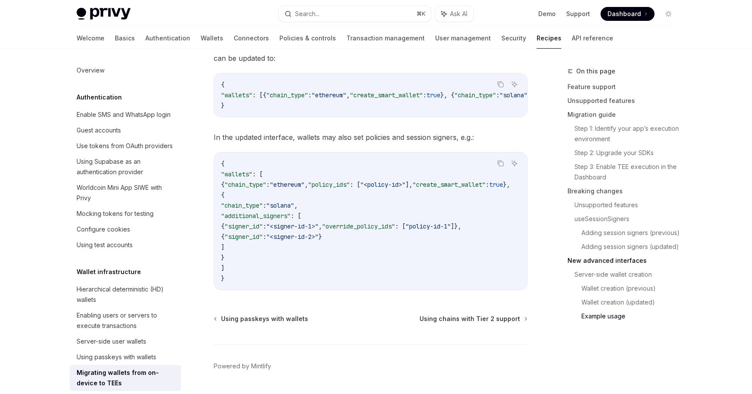
click at [317, 251] on code "{ "wallets" : [ { "chain_type" : "ethereum" , "policy_ids" : [ "<policy-id>" ],…" at bounding box center [376, 221] width 310 height 125
click at [325, 217] on code "{ "wallets" : [ { "chain_type" : "ethereum" , "policy_ids" : [ "<policy-id>" ],…" at bounding box center [376, 221] width 310 height 125
drag, startPoint x: 322, startPoint y: 220, endPoint x: 318, endPoint y: 253, distance: 32.4
click at [318, 253] on code "{ "wallets" : [ { "chain_type" : "ethereum" , "policy_ids" : [ "<policy-id>" ],…" at bounding box center [376, 221] width 310 height 125
click at [299, 255] on code "{ "wallets" : [ { "chain_type" : "ethereum" , "policy_ids" : [ "<policy-id>" ],…" at bounding box center [376, 221] width 310 height 125
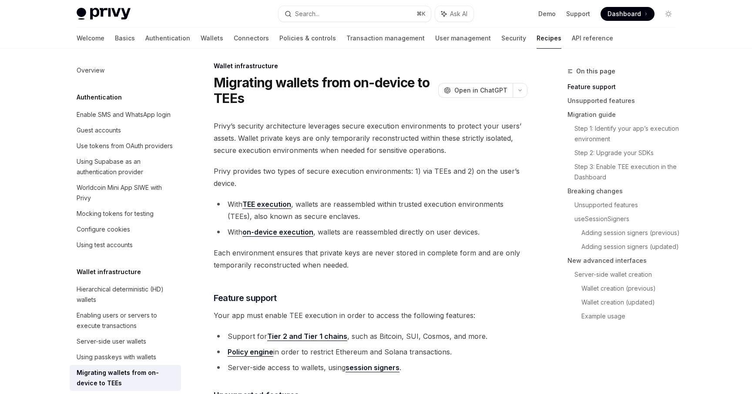
scroll to position [0, 0]
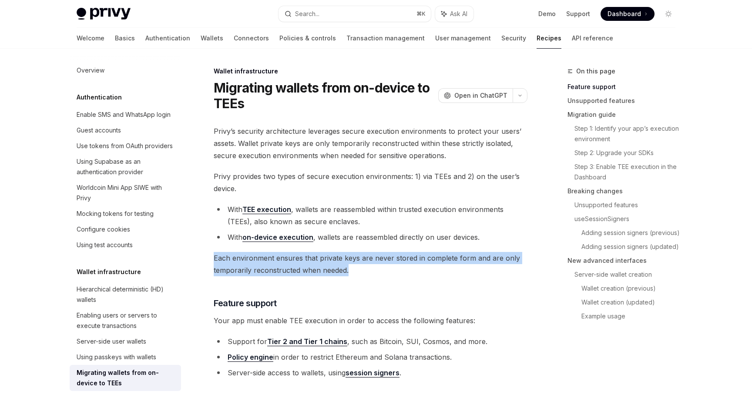
drag, startPoint x: 214, startPoint y: 260, endPoint x: 355, endPoint y: 275, distance: 141.7
click at [355, 275] on span "Each environment ensures that private keys are never stored in complete form an…" at bounding box center [371, 264] width 314 height 24
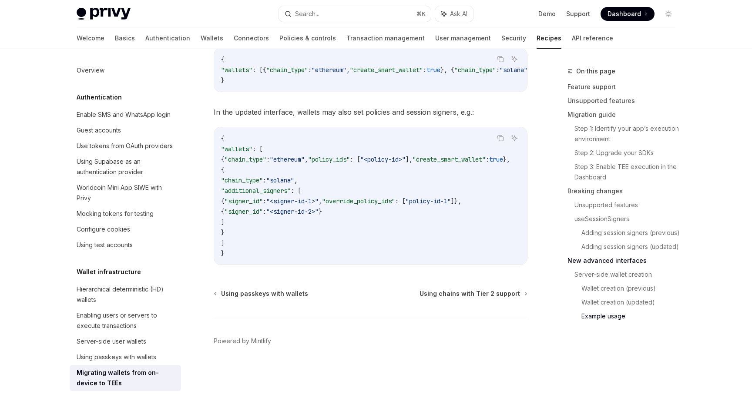
scroll to position [2981, 0]
